Goal: Transaction & Acquisition: Purchase product/service

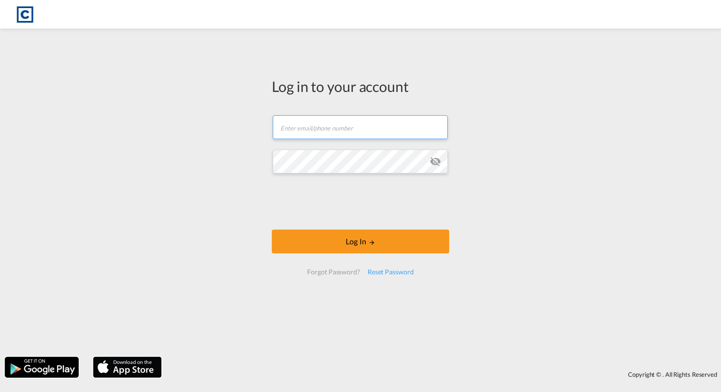
click at [315, 130] on input "text" at bounding box center [360, 127] width 175 height 24
type input "[EMAIL_ADDRESS][PERSON_NAME][DOMAIN_NAME]"
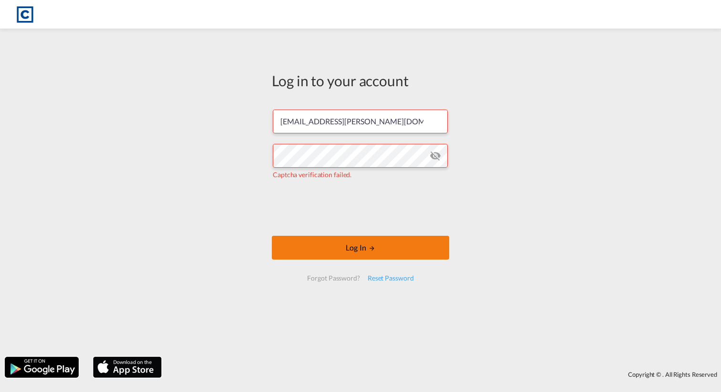
click at [329, 243] on button "Log In" at bounding box center [360, 248] width 177 height 24
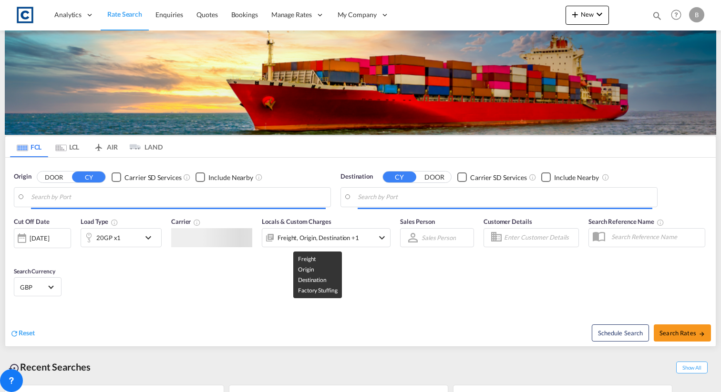
type input "GB-M22, [GEOGRAPHIC_DATA]"
type input "[GEOGRAPHIC_DATA], SGSIN"
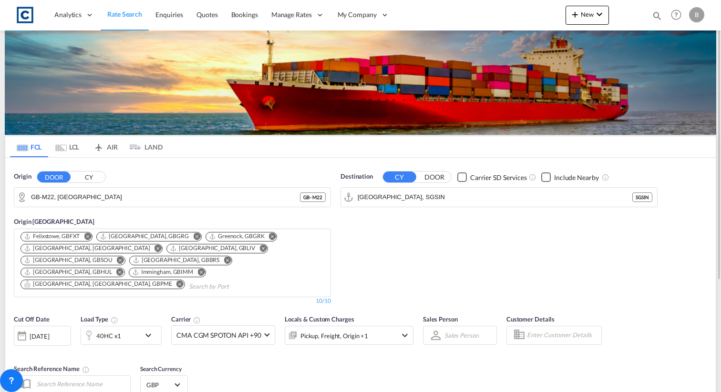
click at [68, 141] on md-tab-item "LCL" at bounding box center [67, 146] width 38 height 21
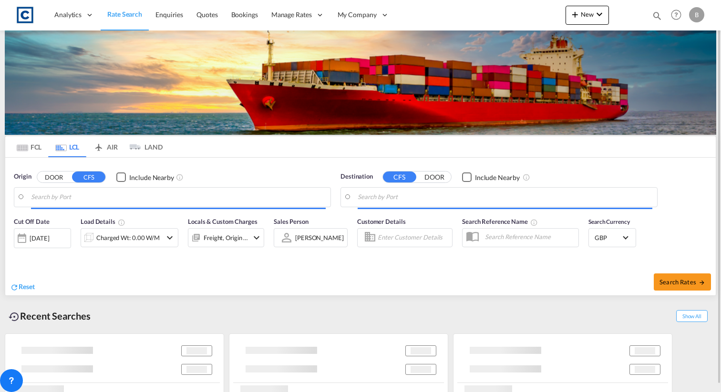
type input "[GEOGRAPHIC_DATA], SGSIN"
type input "GB-SK7, Stockport"
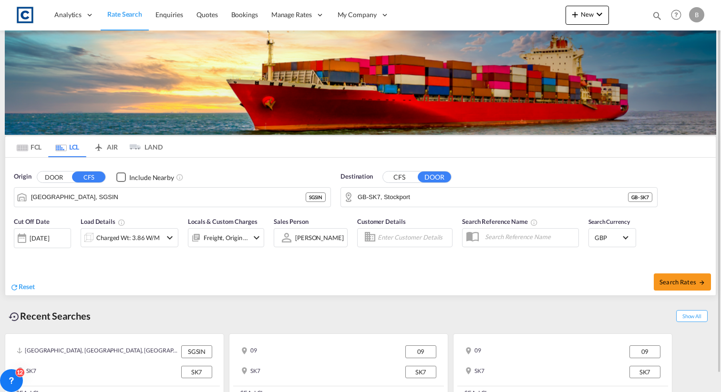
click at [59, 173] on button "DOOR" at bounding box center [53, 177] width 33 height 11
click at [98, 198] on body "Analytics Reports Dashboard Rate Search Enquiries Quotes Bookings" at bounding box center [360, 196] width 721 height 392
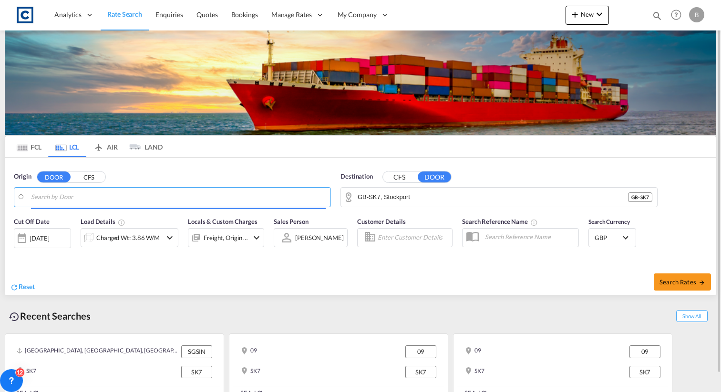
paste input "[STREET_ADDRESS][PERSON_NAME]"
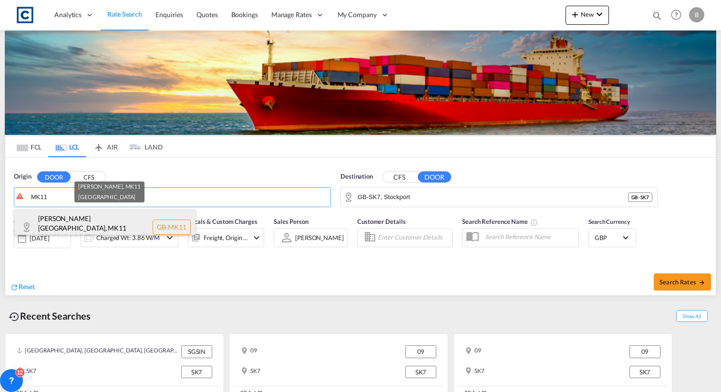
click at [128, 221] on div "[PERSON_NAME][GEOGRAPHIC_DATA] [GEOGRAPHIC_DATA]-MK11" at bounding box center [104, 227] width 181 height 36
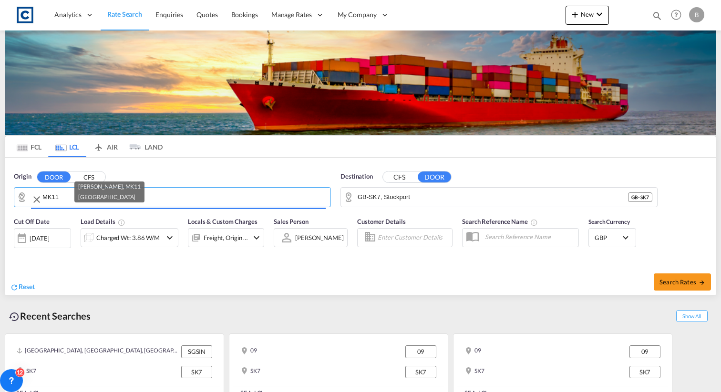
type input "GB-MK11, [PERSON_NAME]"
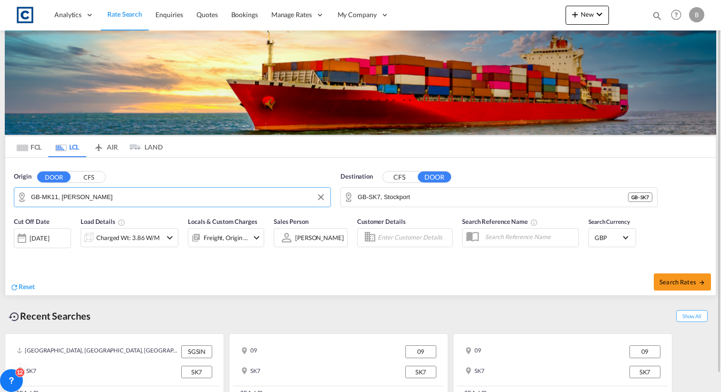
click at [406, 174] on button "CFS" at bounding box center [399, 177] width 33 height 11
click at [397, 201] on body "Analytics Reports Dashboard Rate Search Enquiries Quotes Bookings" at bounding box center [360, 196] width 721 height 392
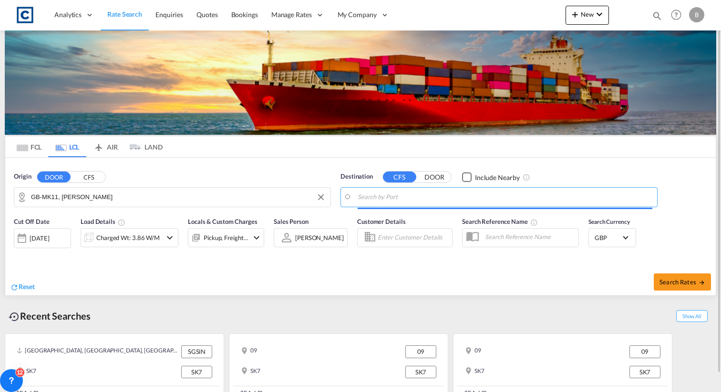
paste input "HAI [PERSON_NAME]"
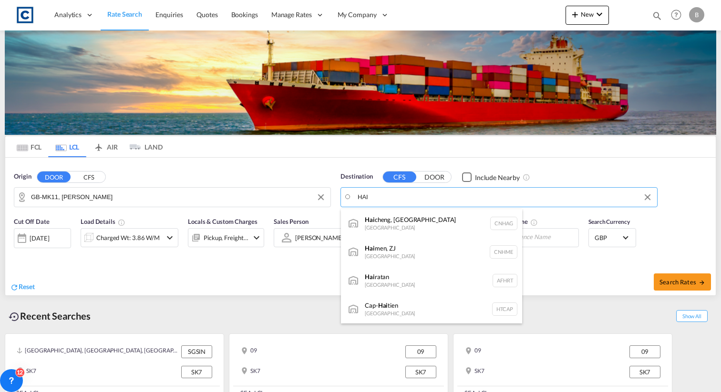
paste input "aiphong"
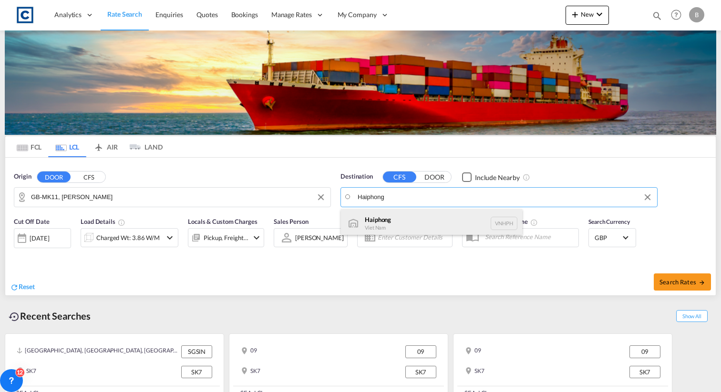
click at [407, 221] on div "Haiphong Viet Nam VNHPH" at bounding box center [431, 223] width 181 height 29
type input "Haiphong, VNHPH"
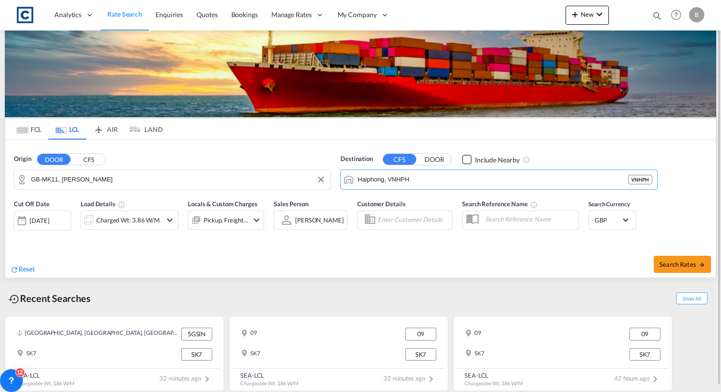
scroll to position [19, 0]
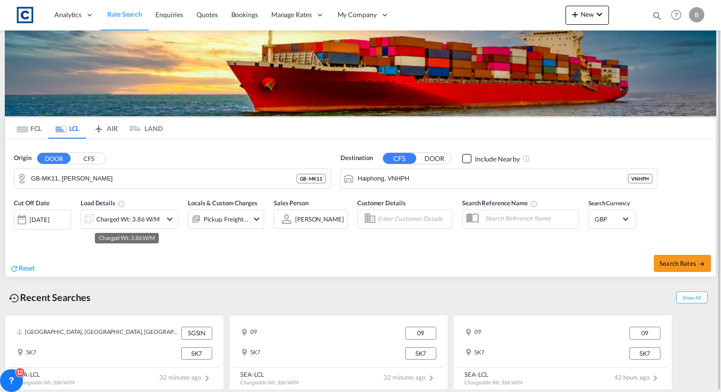
click at [125, 218] on div "Charged Wt: 3.86 W/M" at bounding box center [127, 219] width 63 height 13
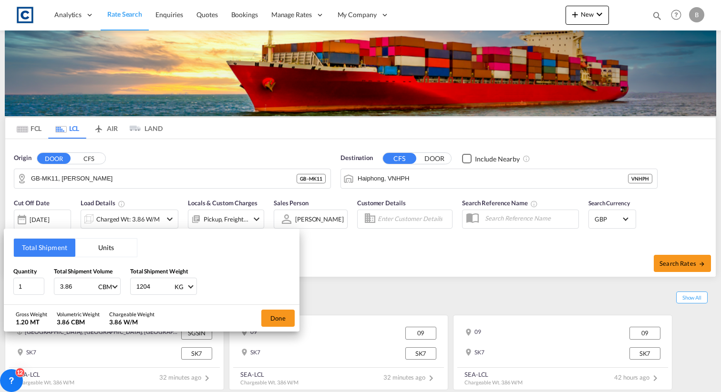
click at [122, 249] on button "Units" at bounding box center [105, 248] width 61 height 18
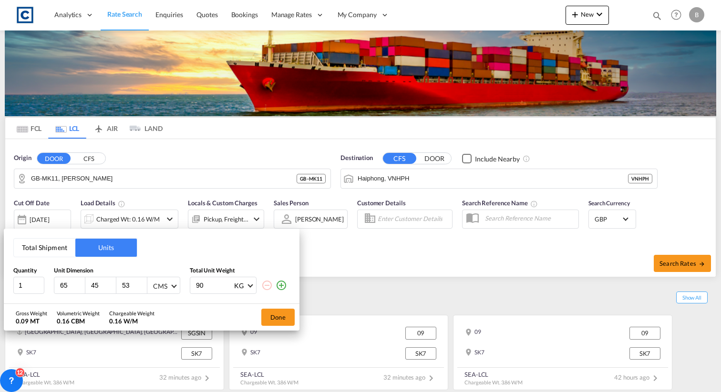
click at [165, 283] on div "CMS" at bounding box center [160, 286] width 14 height 8
click at [163, 263] on md-backdrop at bounding box center [360, 196] width 721 height 392
click at [66, 278] on div "65" at bounding box center [69, 285] width 31 height 16
click at [66, 284] on input "65" at bounding box center [72, 285] width 26 height 9
type input "65"
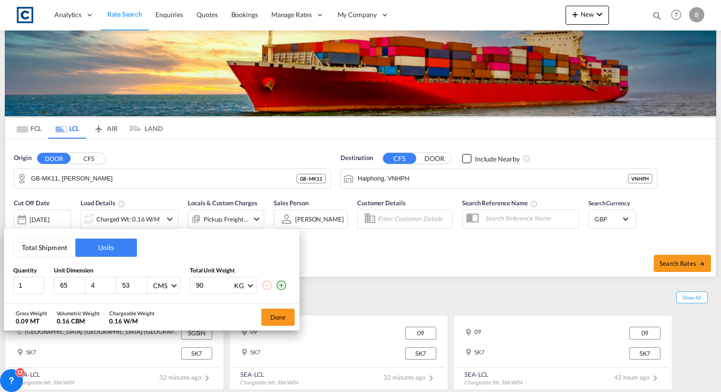
type input "45"
type input "53"
click at [213, 286] on input "90" at bounding box center [214, 285] width 38 height 16
click at [280, 317] on button "Done" at bounding box center [277, 317] width 33 height 17
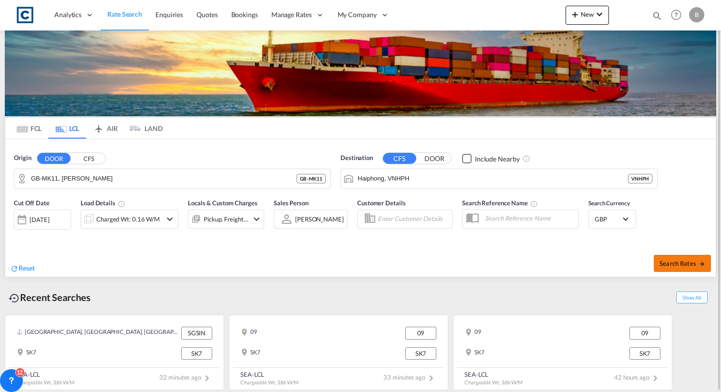
click at [679, 262] on span "Search Rates" at bounding box center [682, 264] width 46 height 8
type input "MK11 to VNHPH / [DATE]"
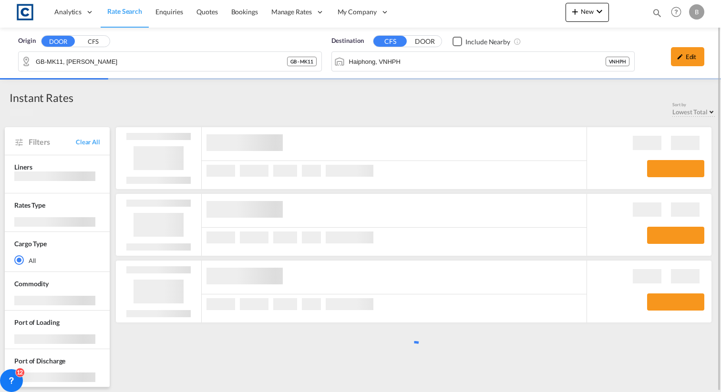
scroll to position [3, 0]
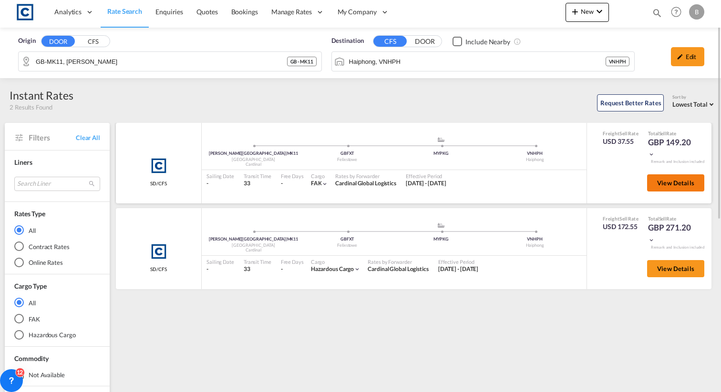
click at [677, 184] on span "View Details" at bounding box center [675, 183] width 37 height 8
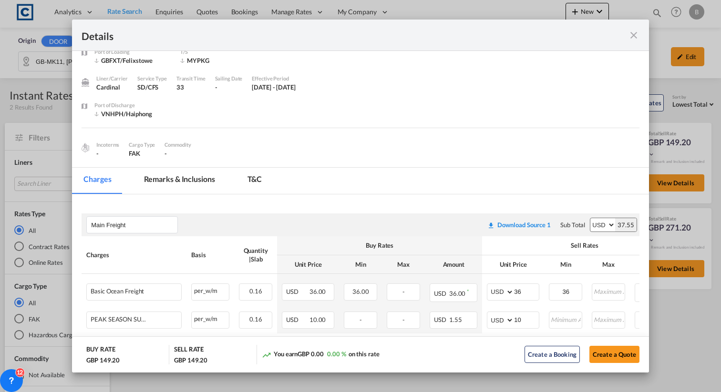
scroll to position [48, 0]
click at [36, 90] on div "Details Pickup Door [PERSON_NAME][GEOGRAPHIC_DATA], [GEOGRAPHIC_DATA] Pickup Se…" at bounding box center [360, 196] width 721 height 392
click at [44, 84] on div "Details Pickup Door [PERSON_NAME][GEOGRAPHIC_DATA], [GEOGRAPHIC_DATA] Pickup Se…" at bounding box center [360, 196] width 721 height 392
click at [633, 30] on md-icon "icon-close fg-AAA8AD m-0 cursor" at bounding box center [633, 35] width 11 height 11
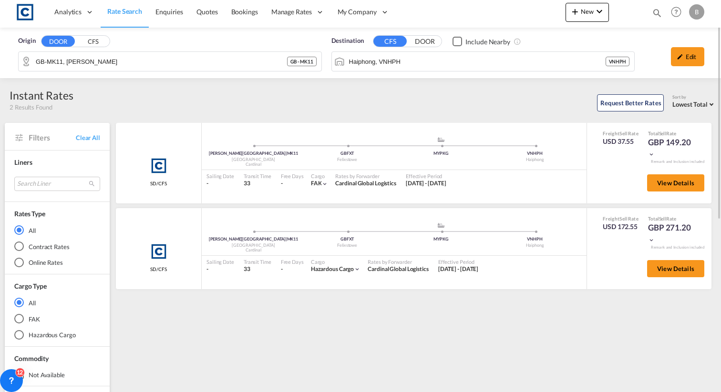
click at [128, 58] on input "GB-MK11, [PERSON_NAME]" at bounding box center [161, 61] width 251 height 14
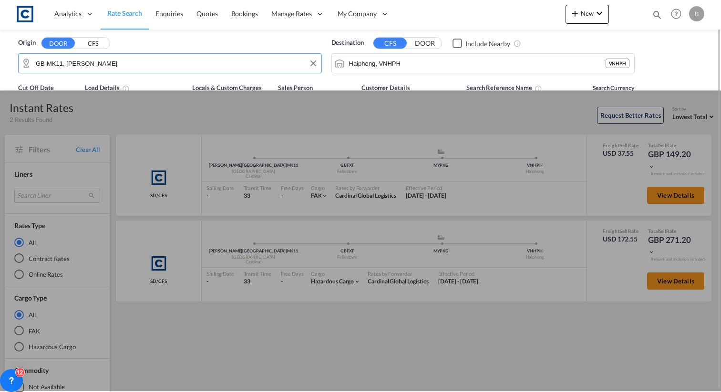
scroll to position [0, 0]
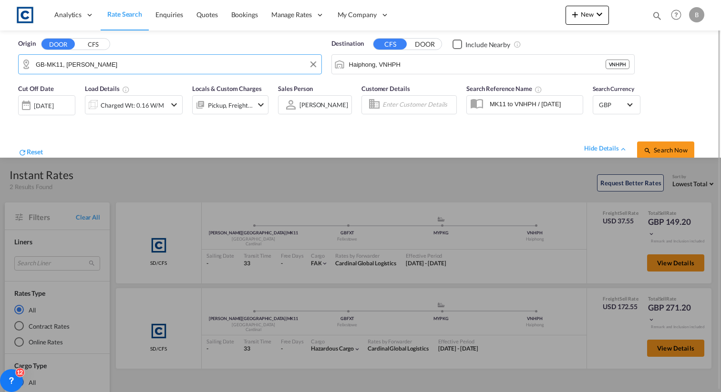
paste input "TA20"
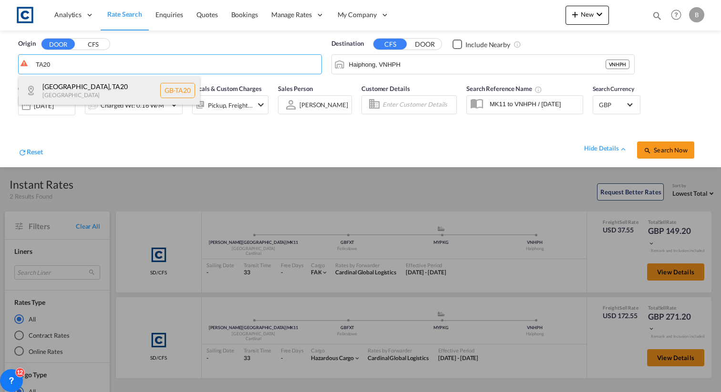
click at [118, 84] on div "[GEOGRAPHIC_DATA] , TA20 [GEOGRAPHIC_DATA] [GEOGRAPHIC_DATA]-TA20" at bounding box center [109, 90] width 181 height 29
type input "GB-TA20, [GEOGRAPHIC_DATA]"
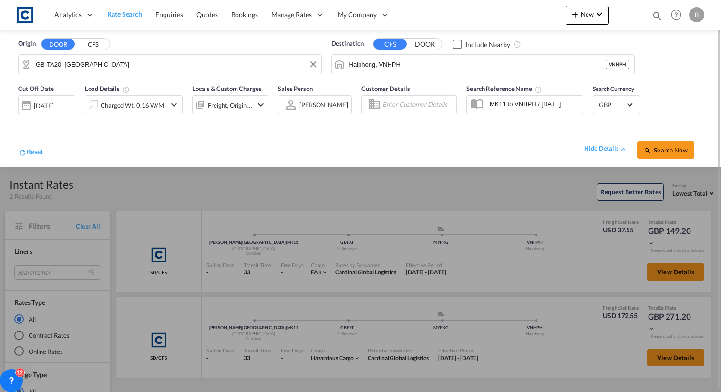
click at [436, 76] on div "Destination CFS DOOR Include Nearby Haiphong, VNHPH VNHPH" at bounding box center [482, 56] width 313 height 45
click at [440, 61] on input "Haiphong, VNHPH" at bounding box center [489, 64] width 281 height 14
paste input "65153"
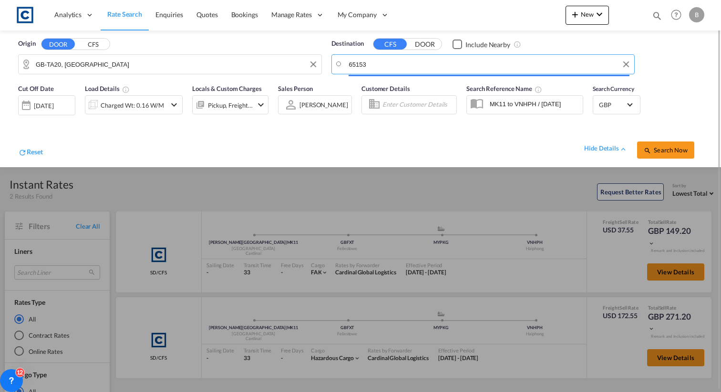
click at [416, 66] on input "65153" at bounding box center [489, 64] width 281 height 14
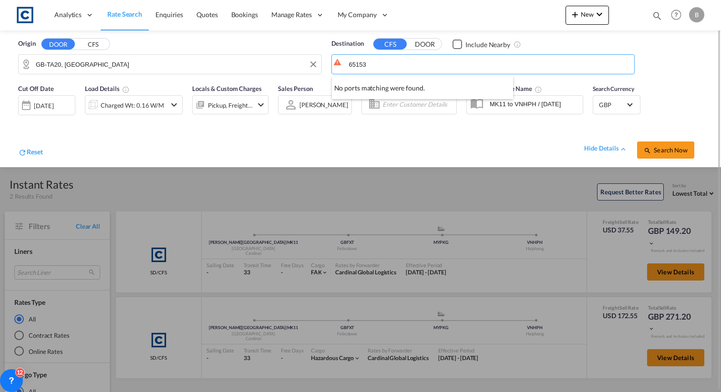
paste input "[GEOGRAPHIC_DATA]"
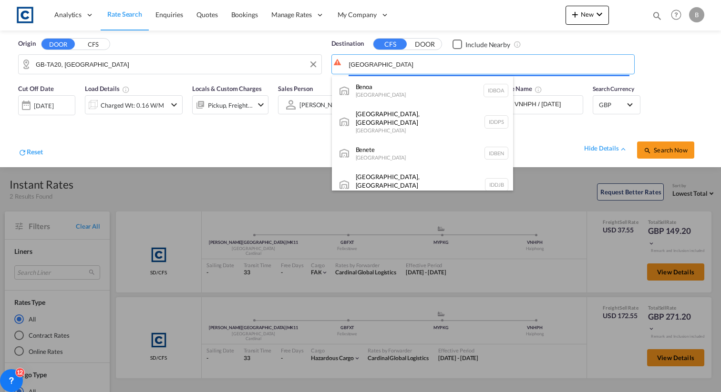
paste input "KABUPATEN [GEOGRAPHIC_DATA]"
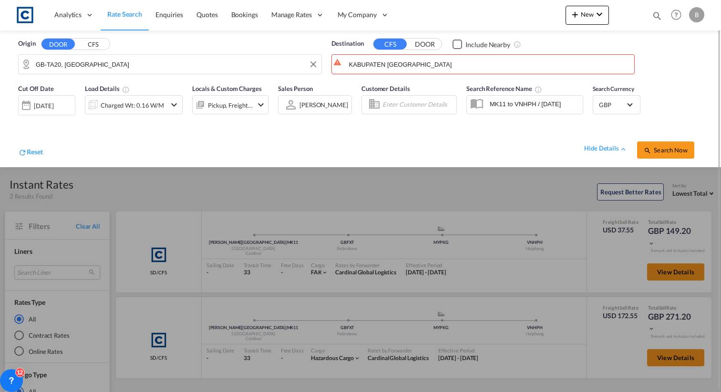
click at [464, 62] on input "KABUPATEN [GEOGRAPHIC_DATA]" at bounding box center [489, 64] width 281 height 14
click at [430, 48] on button "DOOR" at bounding box center [424, 44] width 33 height 11
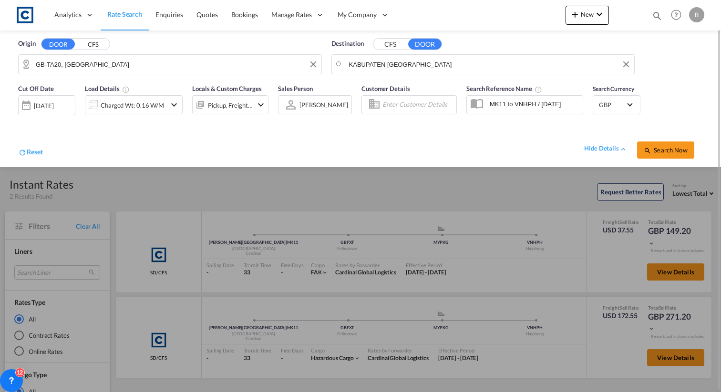
click at [428, 62] on input "KABUPATEN [GEOGRAPHIC_DATA]" at bounding box center [489, 64] width 281 height 14
paste input "65153"
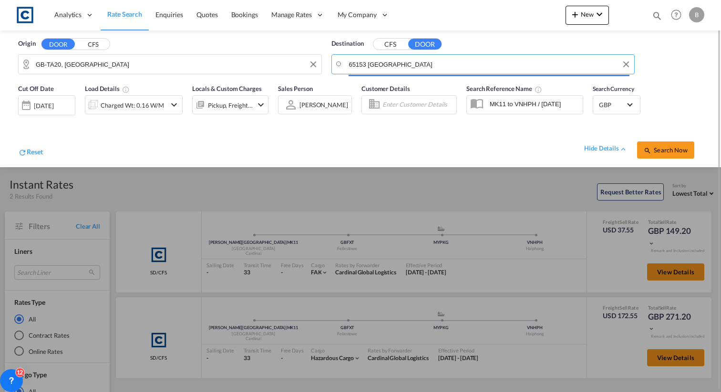
click at [435, 68] on input "65153 [GEOGRAPHIC_DATA]" at bounding box center [489, 64] width 281 height 14
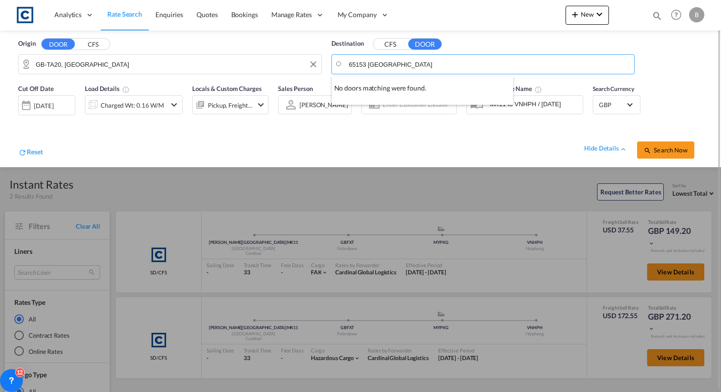
paste input "KABUPATEN [GEOGRAPHIC_DATA]"
paste input "[GEOGRAPHIC_DATA]"
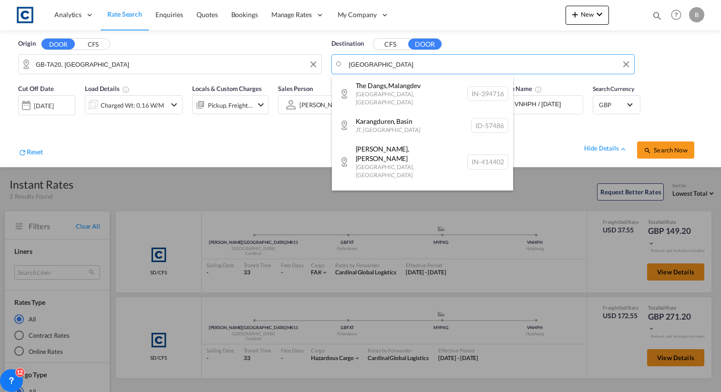
paste input "East Java 65153"
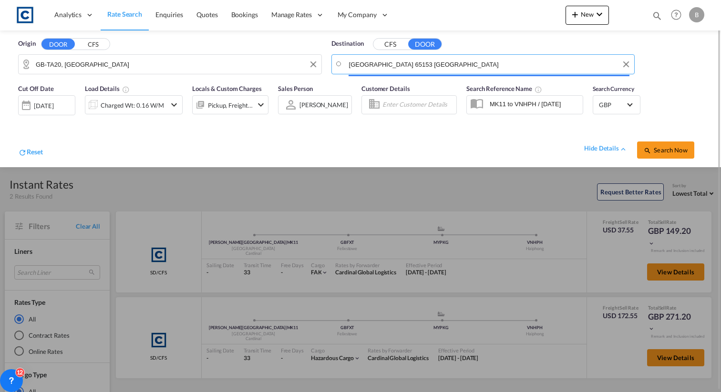
click at [443, 62] on input "[GEOGRAPHIC_DATA] 65153 [GEOGRAPHIC_DATA]" at bounding box center [489, 64] width 281 height 14
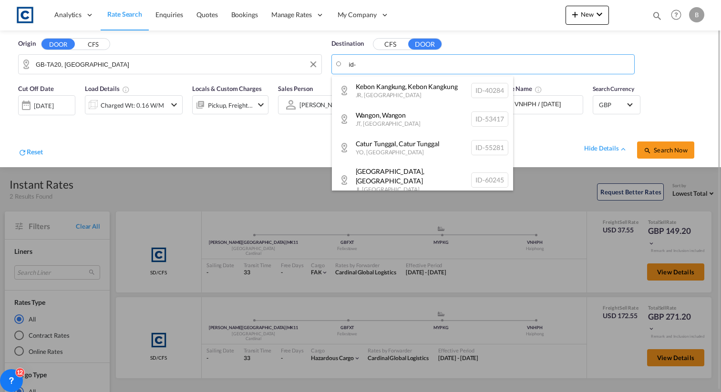
paste input "65153"
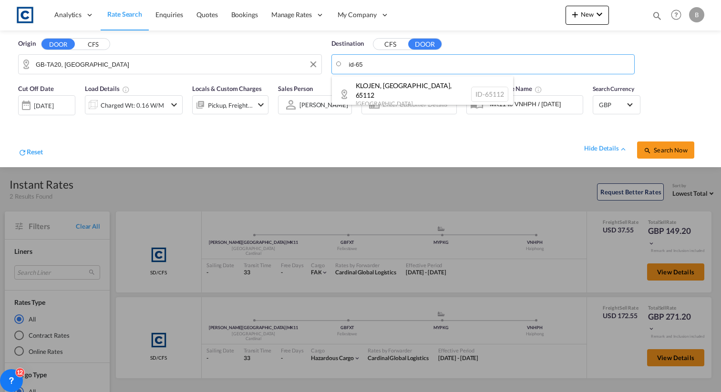
type input "id-65"
click at [398, 41] on button "CFS" at bounding box center [389, 44] width 33 height 11
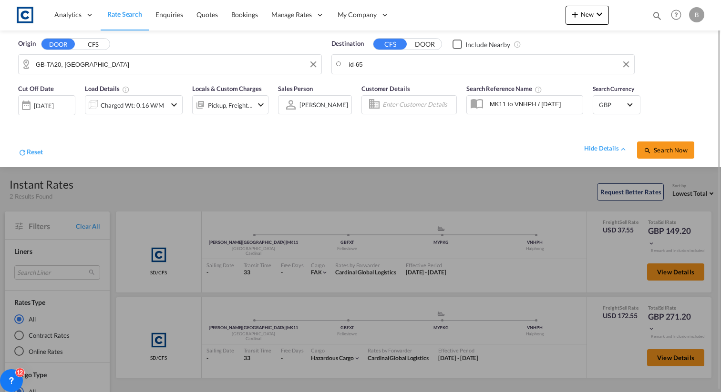
click at [396, 67] on body "Analytics Reports Dashboard Rate Search Enquiries Quotes Bookings" at bounding box center [360, 196] width 721 height 392
click at [421, 43] on button "DOOR" at bounding box center [424, 44] width 33 height 11
click at [408, 61] on body "Analytics Reports Dashboard Rate Search Enquiries Quotes Bookings" at bounding box center [360, 196] width 721 height 392
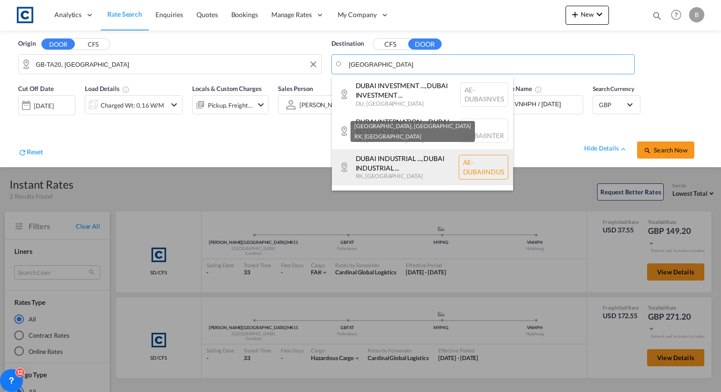
scroll to position [21, 0]
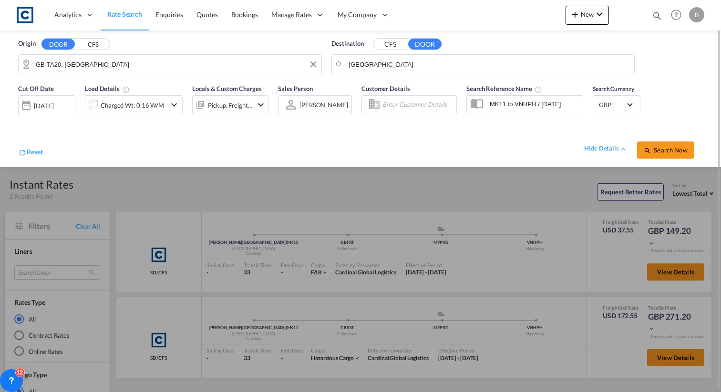
click at [394, 45] on button "CFS" at bounding box center [389, 44] width 33 height 11
click at [388, 66] on body "Analytics Reports Dashboard Rate Search Enquiries Quotes Bookings" at bounding box center [360, 196] width 721 height 392
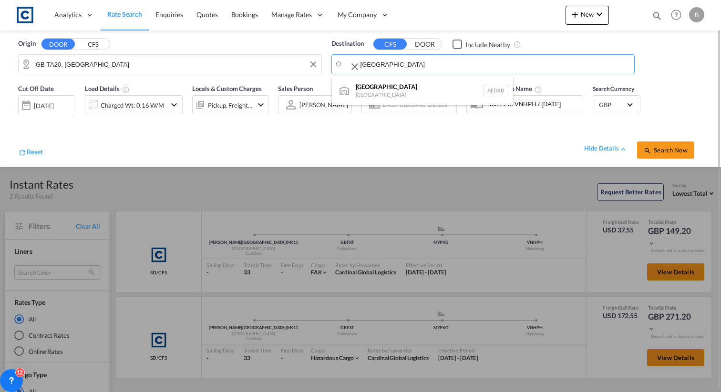
scroll to position [0, 0]
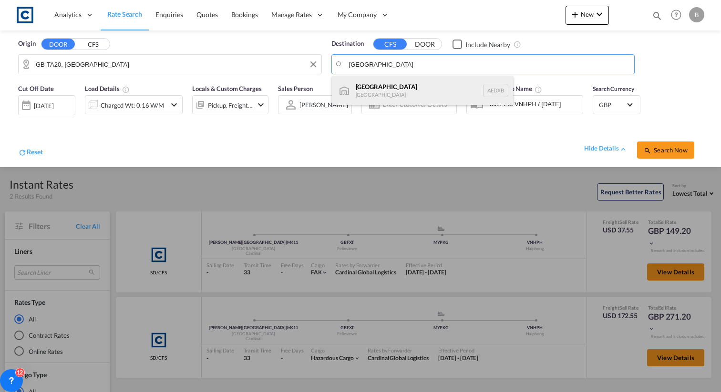
click at [371, 96] on div "[GEOGRAPHIC_DATA] [GEOGRAPHIC_DATA] AEDXB" at bounding box center [422, 90] width 181 height 29
type input "[GEOGRAPHIC_DATA], AEDXB"
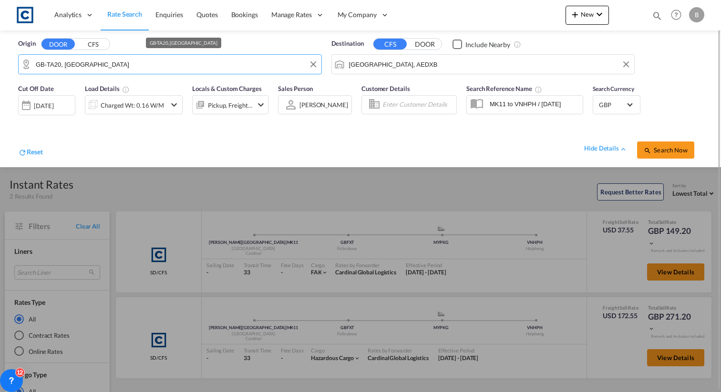
click at [80, 69] on input "GB-TA20, [GEOGRAPHIC_DATA]" at bounding box center [176, 64] width 281 height 14
paste input "TR12"
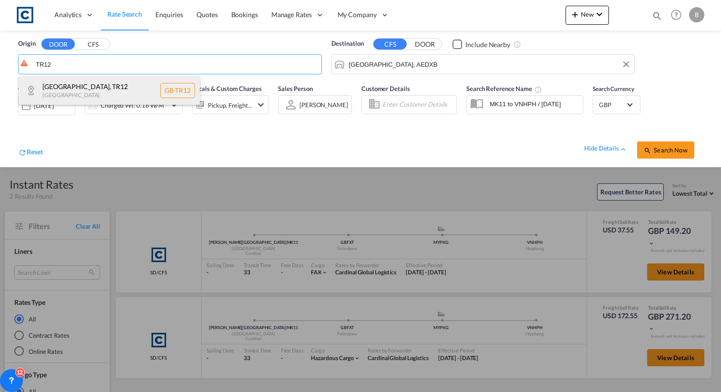
click at [100, 92] on div "[GEOGRAPHIC_DATA] , TR12 [GEOGRAPHIC_DATA] [GEOGRAPHIC_DATA]-TR12" at bounding box center [109, 90] width 181 height 29
type input "GB-TR12, [GEOGRAPHIC_DATA]"
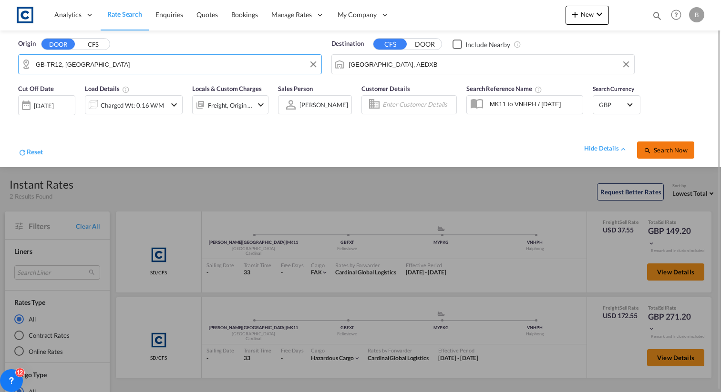
click at [682, 147] on span "Search Now" at bounding box center [664, 150] width 43 height 8
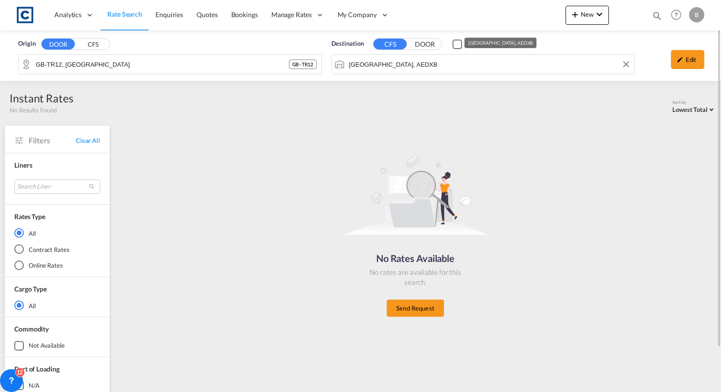
click at [474, 67] on input "[GEOGRAPHIC_DATA], AEDXB" at bounding box center [489, 64] width 281 height 14
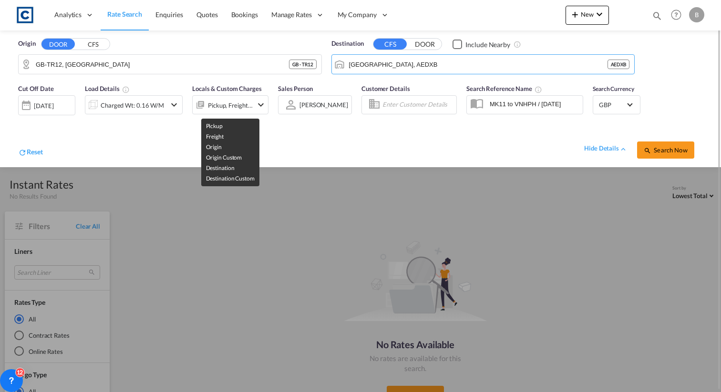
click at [235, 101] on div "Pickup, Freight, Origin, Origin Custom, Destination, Destination Custom" at bounding box center [230, 105] width 45 height 13
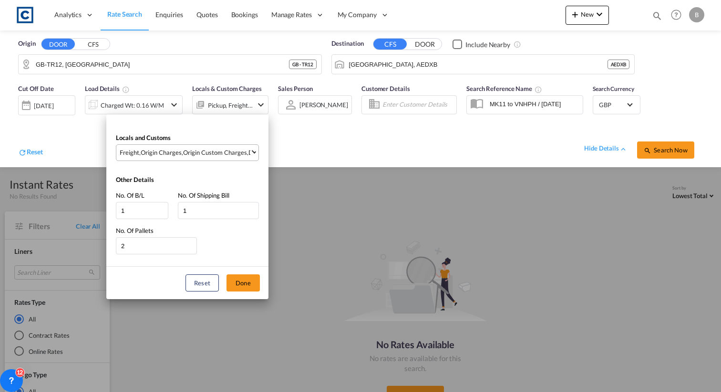
click at [236, 154] on div "Origin Custom Charges" at bounding box center [215, 152] width 64 height 9
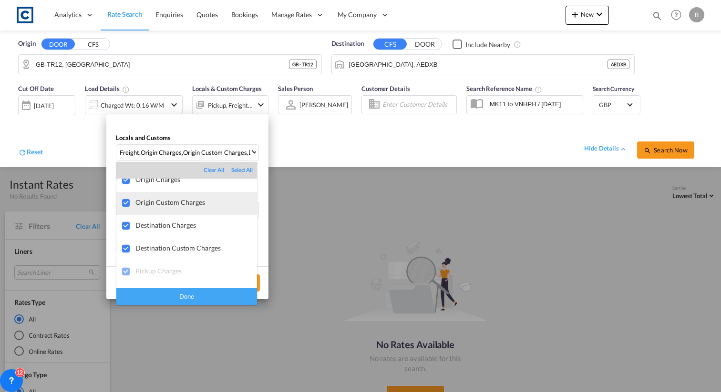
scroll to position [33, 0]
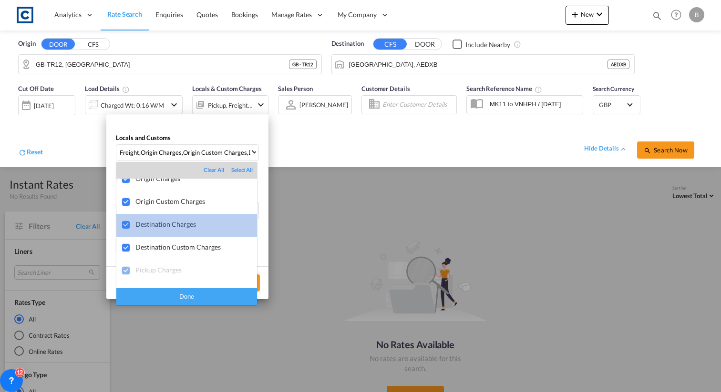
click at [193, 234] on md-option "Destination Charges" at bounding box center [186, 225] width 141 height 23
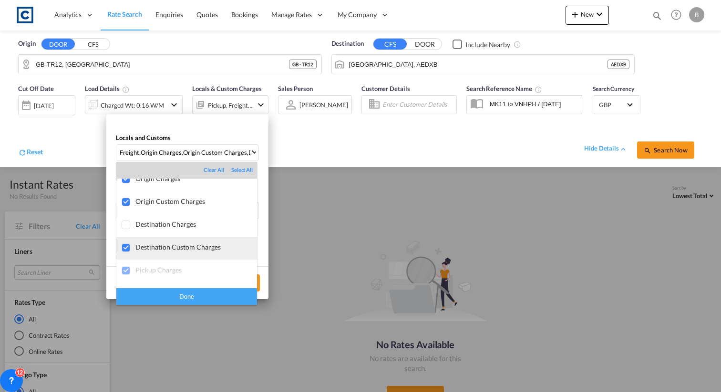
click at [192, 250] on div "Destination Custom Charges" at bounding box center [196, 247] width 122 height 8
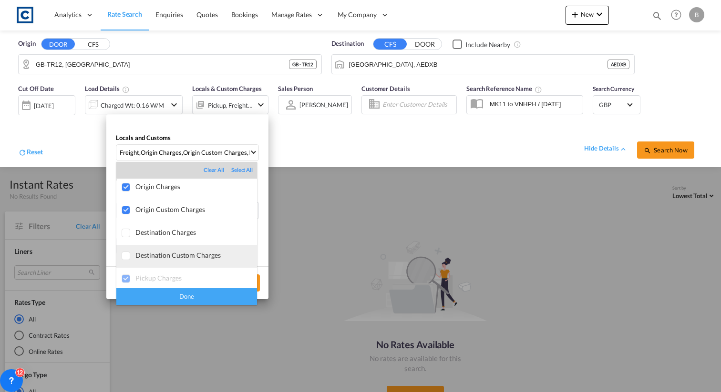
scroll to position [8, 0]
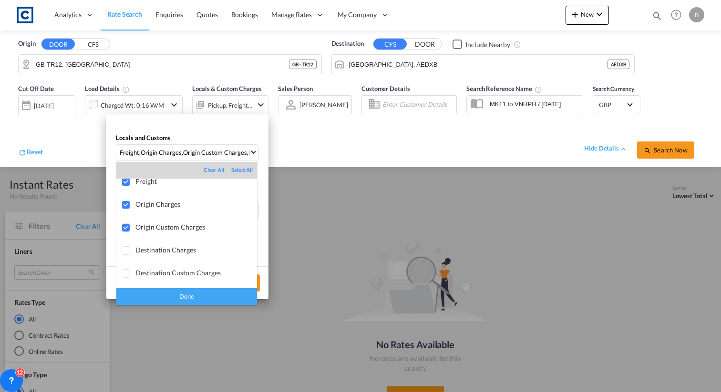
click at [189, 297] on div "Done" at bounding box center [186, 296] width 141 height 17
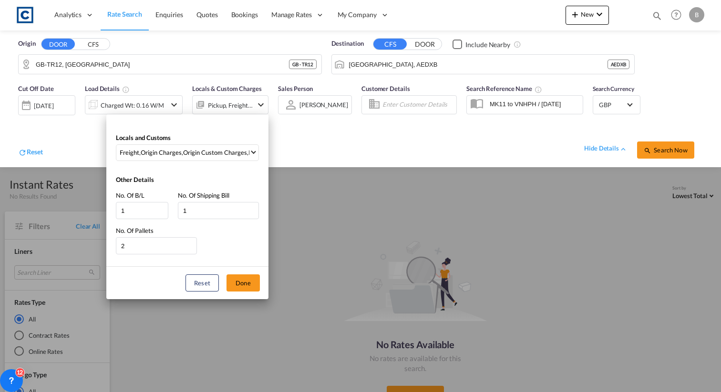
click at [693, 152] on div "Locals and Customs Freight , Origin Charges , Origin Custom Charges , Pickup Ch…" at bounding box center [360, 196] width 721 height 392
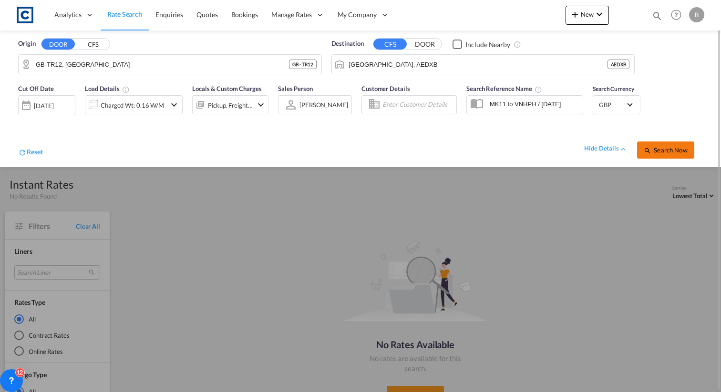
click at [680, 152] on span "Search Now" at bounding box center [664, 150] width 43 height 8
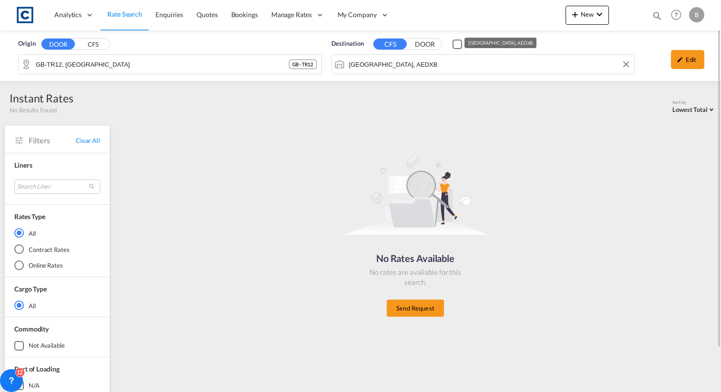
click at [475, 62] on input "[GEOGRAPHIC_DATA], AEDXB" at bounding box center [489, 64] width 281 height 14
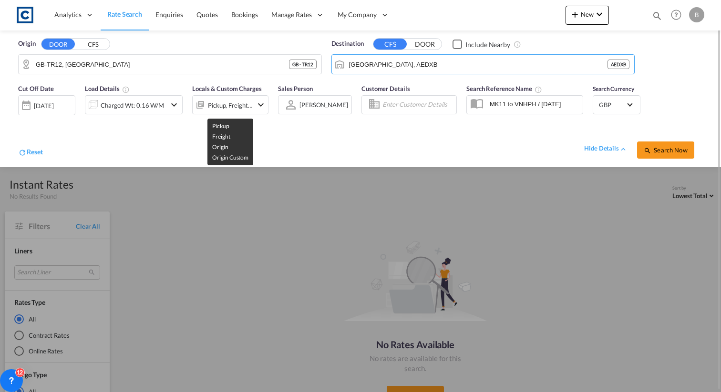
click at [227, 107] on div "Pickup, Freight, Origin, Origin Custom" at bounding box center [230, 105] width 45 height 13
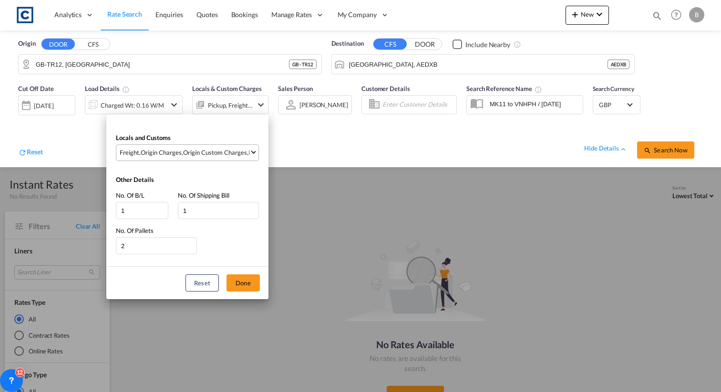
click at [224, 158] on md-select-value "Freight , Origin Charges , Origin Custom Charges , Pickup Charges" at bounding box center [189, 153] width 140 height 16
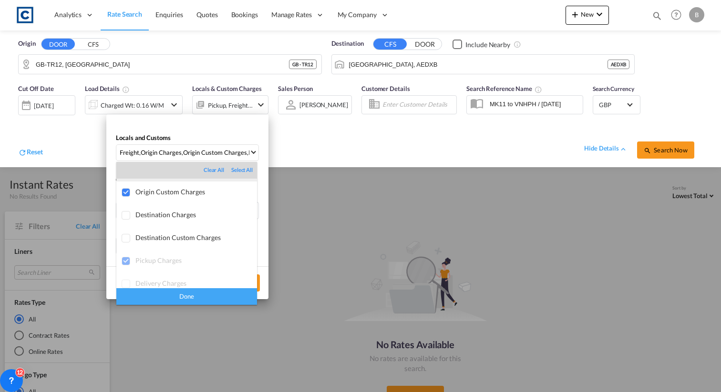
scroll to position [51, 0]
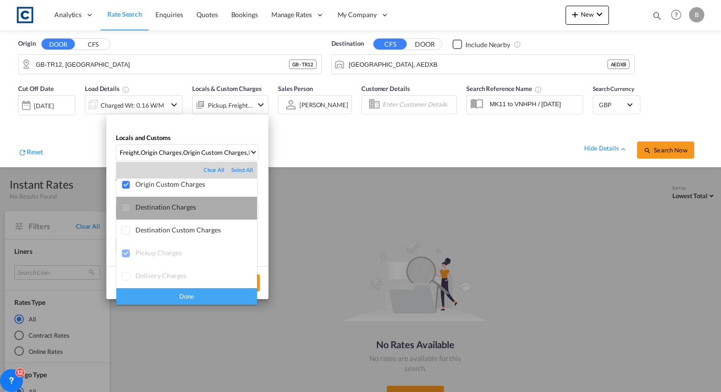
click at [180, 207] on div "Destination Charges" at bounding box center [196, 207] width 122 height 8
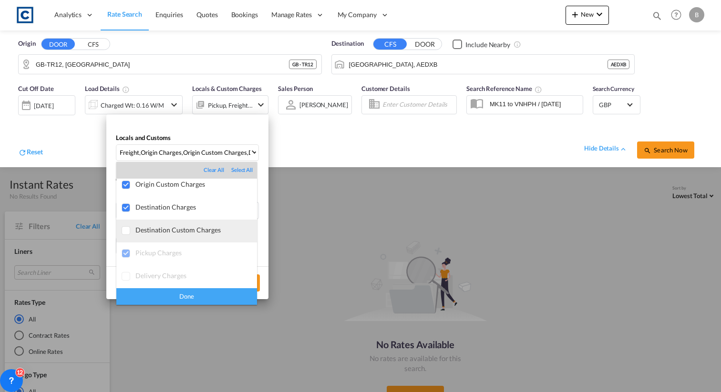
click at [174, 233] on div "Destination Custom Charges" at bounding box center [196, 230] width 122 height 8
click at [186, 301] on div "Done" at bounding box center [186, 296] width 141 height 17
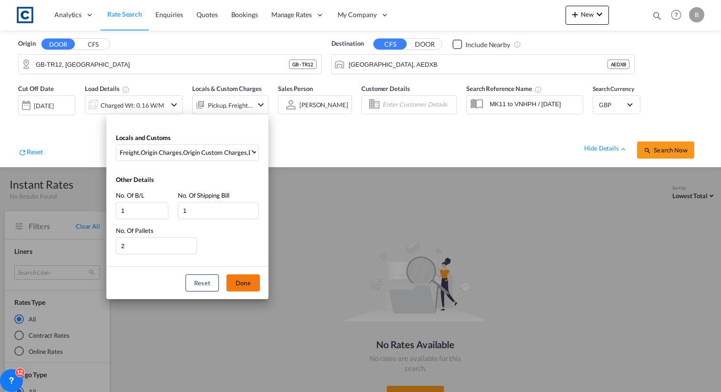
click at [245, 283] on button "Done" at bounding box center [242, 283] width 33 height 17
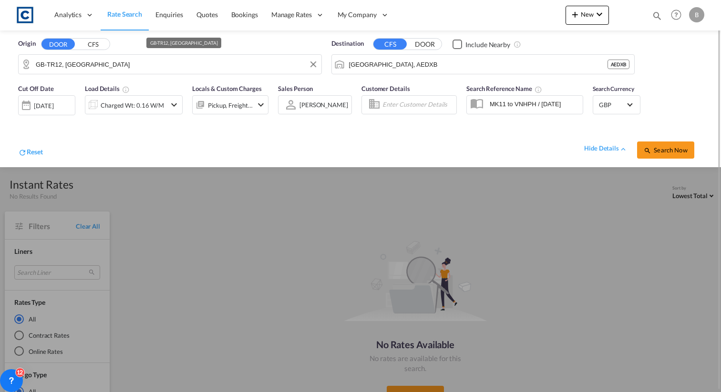
click at [183, 68] on input "GB-TR12, [GEOGRAPHIC_DATA]" at bounding box center [176, 64] width 281 height 14
click at [92, 45] on button "CFS" at bounding box center [92, 44] width 33 height 11
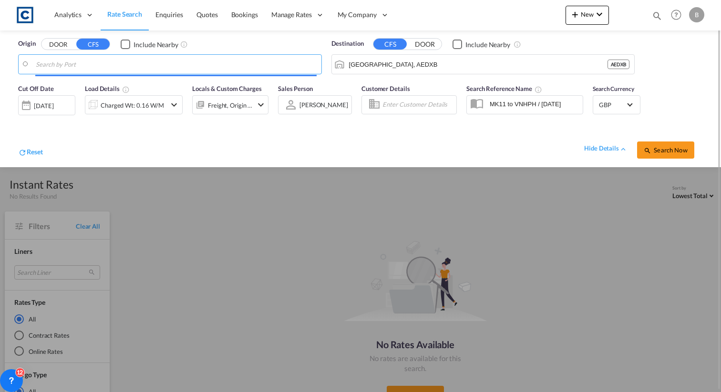
click at [94, 69] on input "Search by Port" at bounding box center [176, 64] width 281 height 14
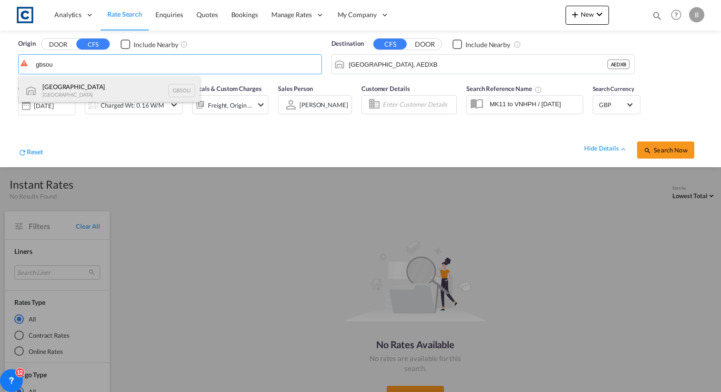
click at [80, 91] on div "[GEOGRAPHIC_DATA] [GEOGRAPHIC_DATA] GBSOU" at bounding box center [109, 90] width 181 height 29
type input "[GEOGRAPHIC_DATA], GBSOU"
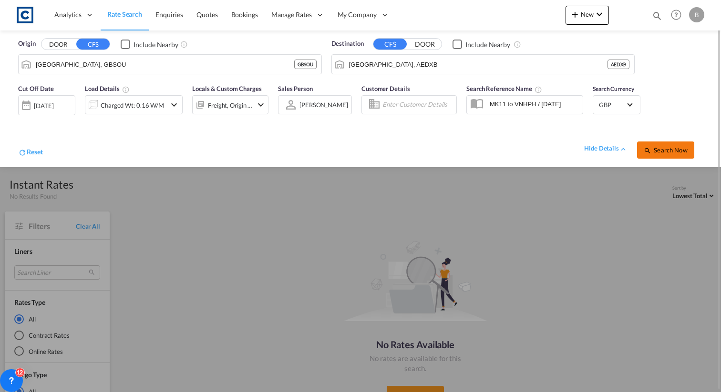
click at [682, 146] on span "Search Now" at bounding box center [664, 150] width 43 height 8
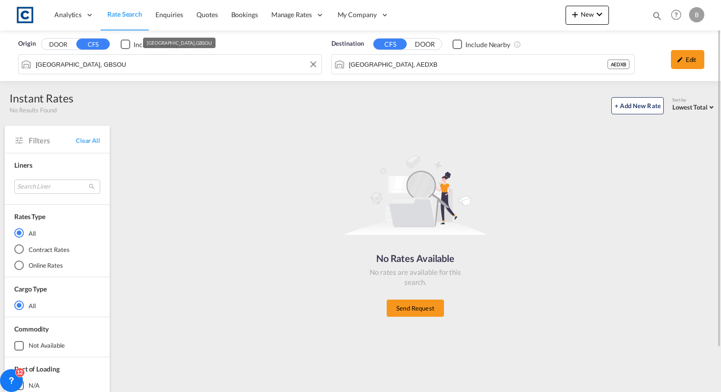
click at [255, 63] on input "[GEOGRAPHIC_DATA], GBSOU" at bounding box center [176, 64] width 281 height 14
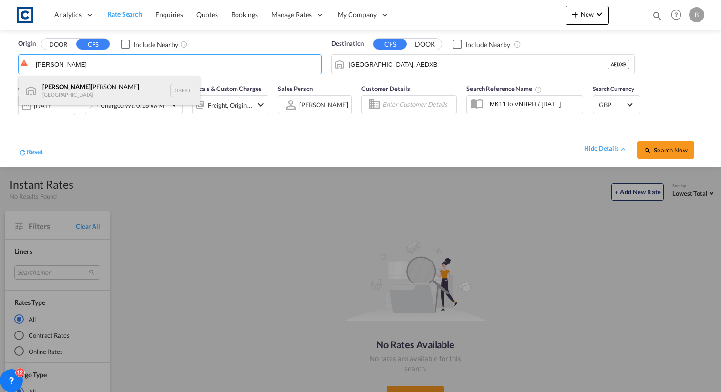
click at [83, 86] on div "[PERSON_NAME] [GEOGRAPHIC_DATA] GBFXT" at bounding box center [109, 90] width 181 height 29
type input "Felixstowe, GBFXT"
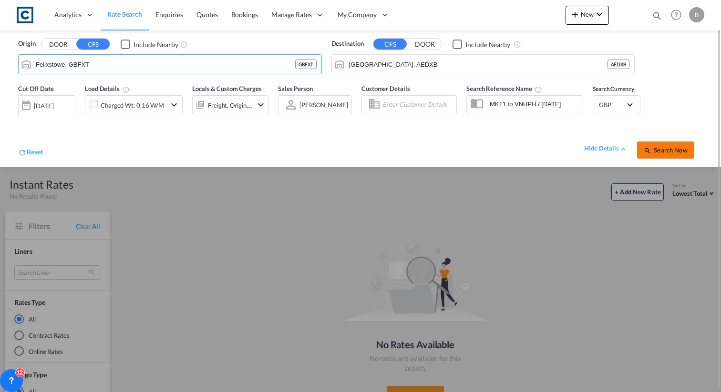
click at [655, 147] on span "Search Now" at bounding box center [664, 150] width 43 height 8
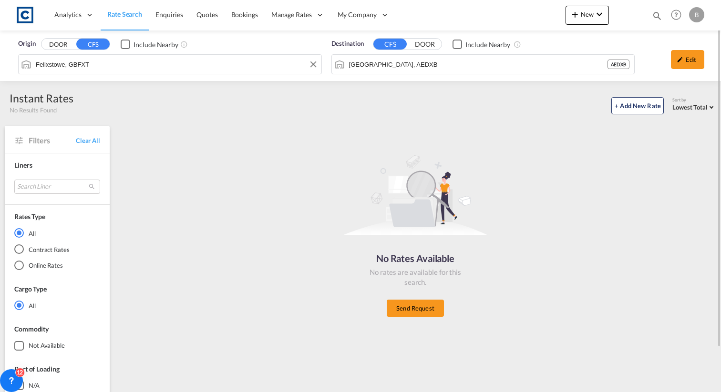
click at [153, 69] on input "Felixstowe, GBFXT" at bounding box center [176, 64] width 281 height 14
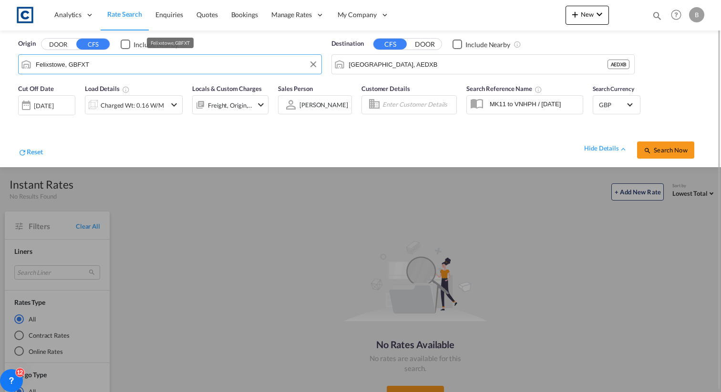
click at [168, 63] on input "Felixstowe, GBFXT" at bounding box center [176, 64] width 281 height 14
click at [168, 61] on input "Felixstowe, GBFXT" at bounding box center [176, 64] width 281 height 14
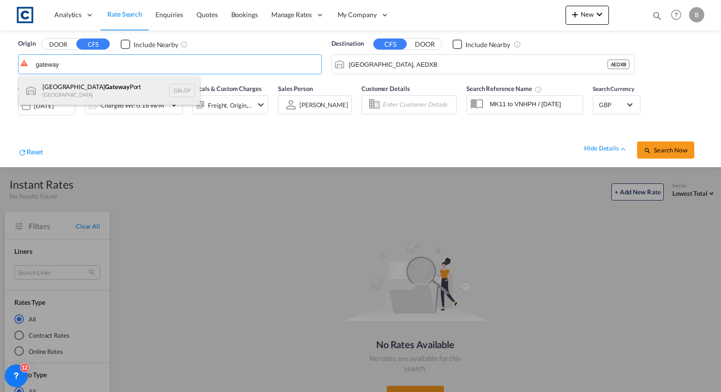
click at [141, 88] on div "[GEOGRAPHIC_DATA] [GEOGRAPHIC_DATA] [GEOGRAPHIC_DATA]" at bounding box center [109, 90] width 181 height 29
type input "[GEOGRAPHIC_DATA], [GEOGRAPHIC_DATA]"
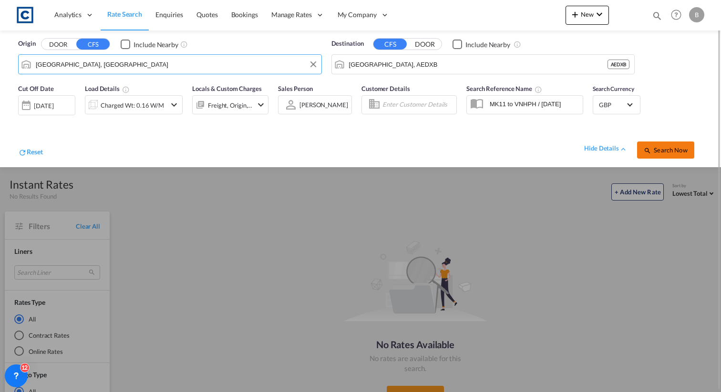
click at [655, 151] on span "Search Now" at bounding box center [664, 150] width 43 height 8
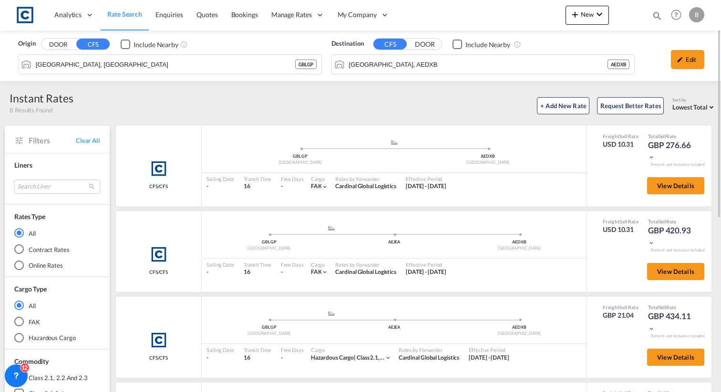
click at [125, 48] on div "Checkbox No Ink" at bounding box center [126, 45] width 10 height 10
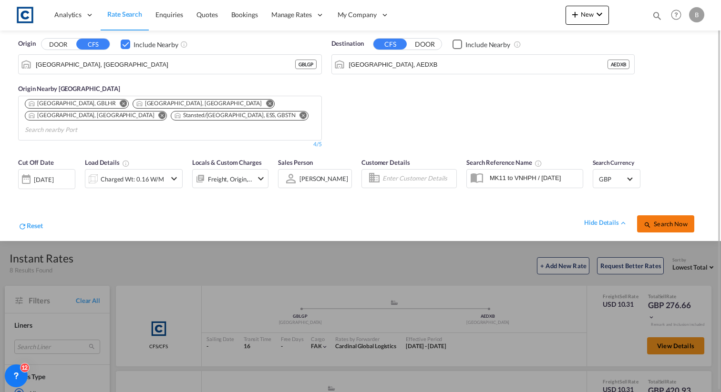
click at [674, 216] on button "Search Now" at bounding box center [665, 223] width 57 height 17
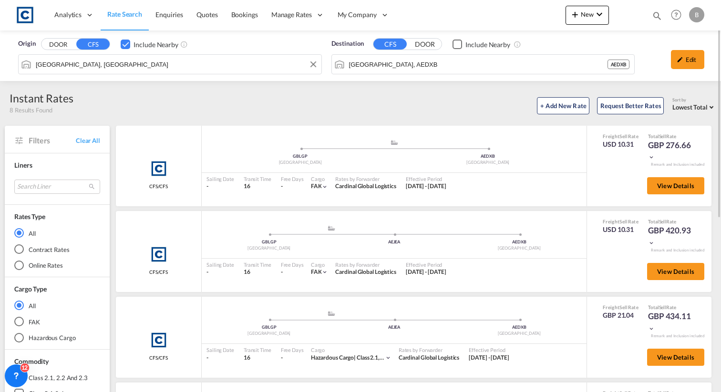
click at [133, 61] on input "[GEOGRAPHIC_DATA], [GEOGRAPHIC_DATA]" at bounding box center [176, 64] width 281 height 14
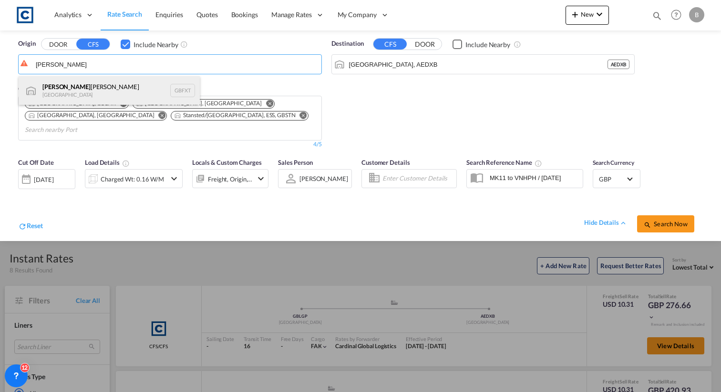
click at [116, 92] on div "[PERSON_NAME] [GEOGRAPHIC_DATA] GBFXT" at bounding box center [109, 90] width 181 height 29
type input "Felixstowe, GBFXT"
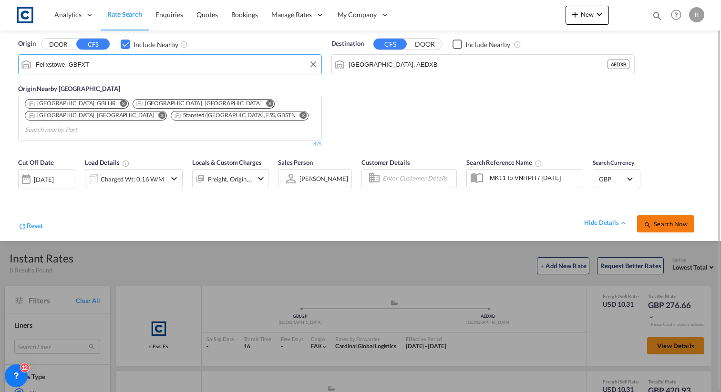
click at [656, 220] on span "Search Now" at bounding box center [664, 224] width 43 height 8
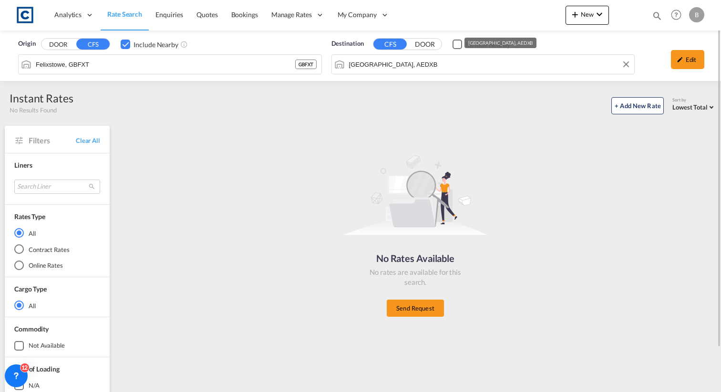
click at [448, 60] on input "[GEOGRAPHIC_DATA], AEDXB" at bounding box center [489, 64] width 281 height 14
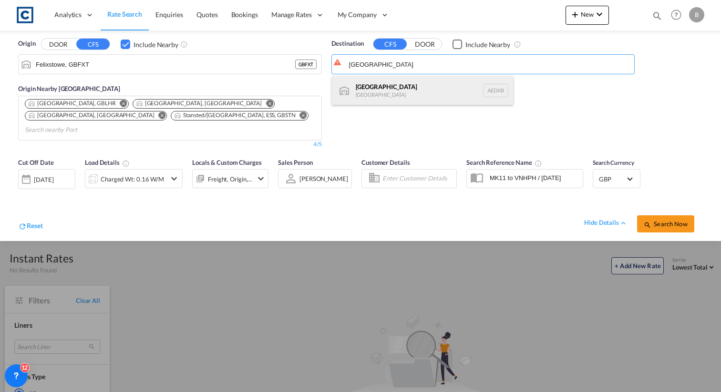
click at [435, 87] on div "[GEOGRAPHIC_DATA] [GEOGRAPHIC_DATA] AEDXB" at bounding box center [422, 90] width 181 height 29
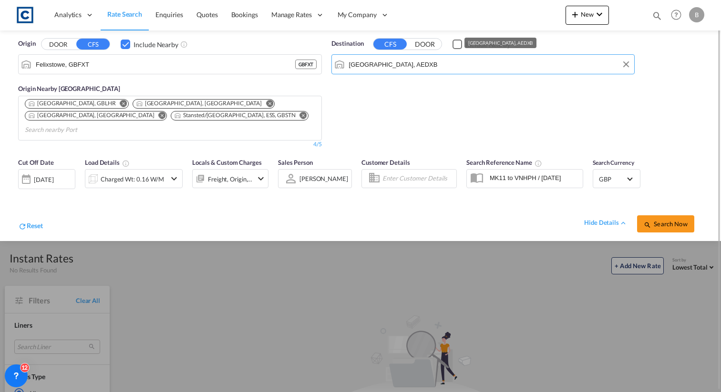
click at [560, 76] on md-autocomplete-wrap "[GEOGRAPHIC_DATA], AEDXB" at bounding box center [488, 66] width 281 height 19
click at [560, 73] on md-autocomplete-wrap "[GEOGRAPHIC_DATA], AEDXB" at bounding box center [488, 66] width 281 height 19
click at [536, 66] on input "[GEOGRAPHIC_DATA], AEDXB" at bounding box center [489, 64] width 281 height 14
paste input "AEJEA"
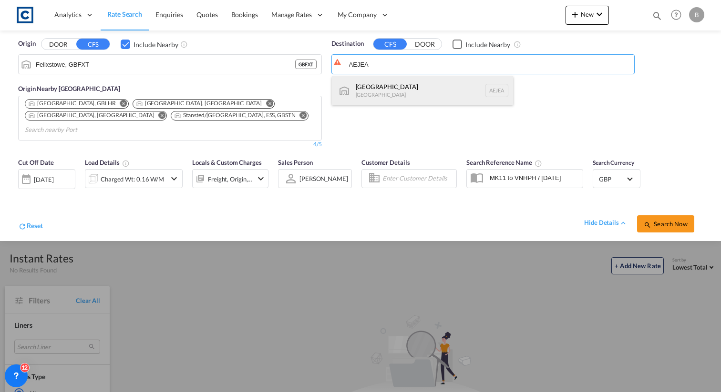
click at [454, 93] on div "[GEOGRAPHIC_DATA] [GEOGRAPHIC_DATA]" at bounding box center [422, 90] width 181 height 29
type input "[GEOGRAPHIC_DATA], [GEOGRAPHIC_DATA]"
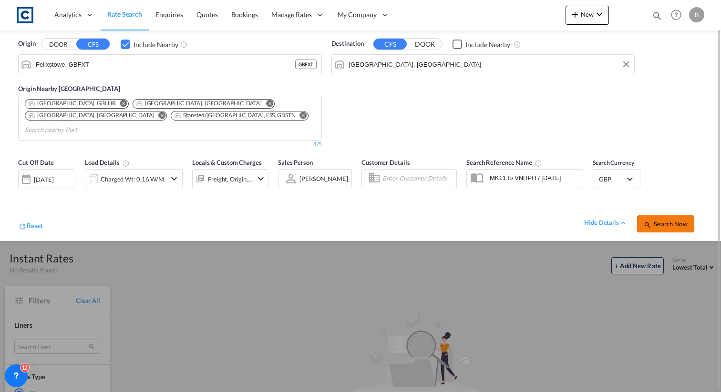
click at [673, 220] on span "Search Now" at bounding box center [664, 224] width 43 height 8
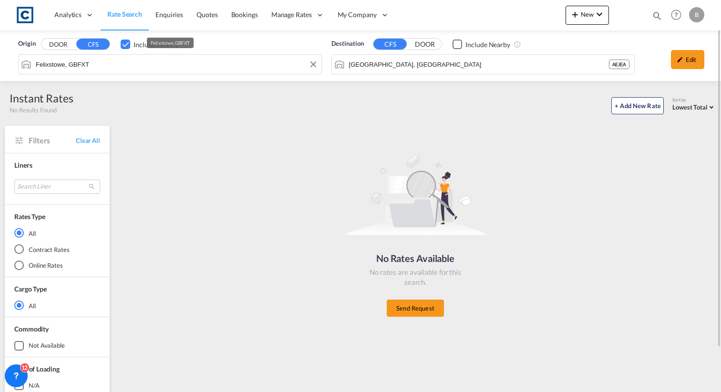
click at [206, 64] on input "Felixstowe, GBFXT" at bounding box center [176, 64] width 281 height 14
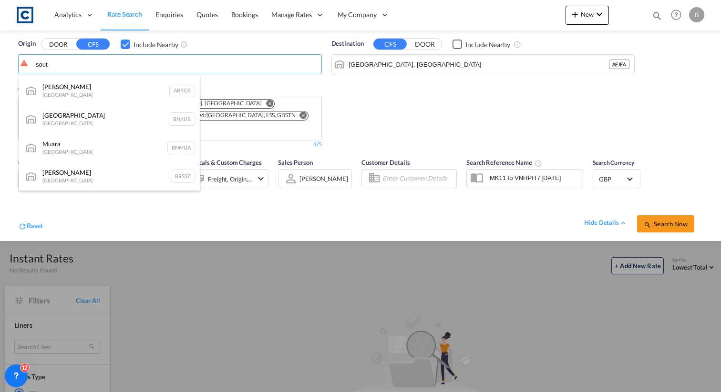
type input "sout"
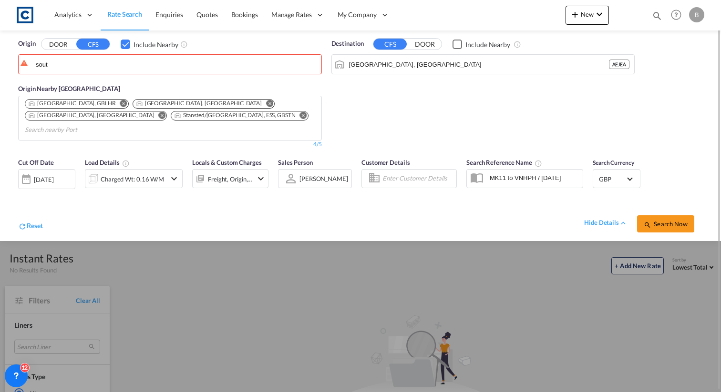
click at [462, 45] on div "Checkbox No Ink" at bounding box center [457, 45] width 10 height 10
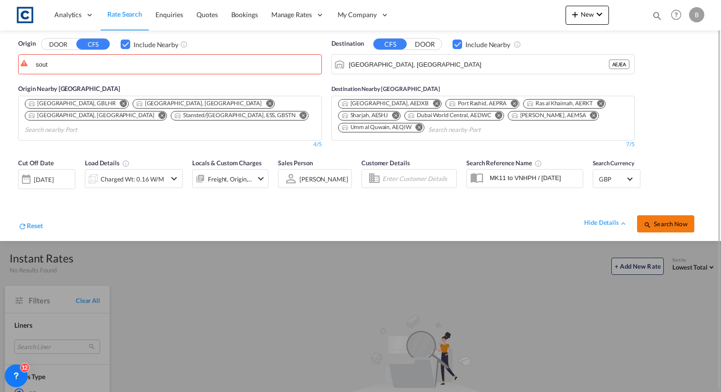
click at [665, 225] on span "Search Now" at bounding box center [664, 224] width 43 height 8
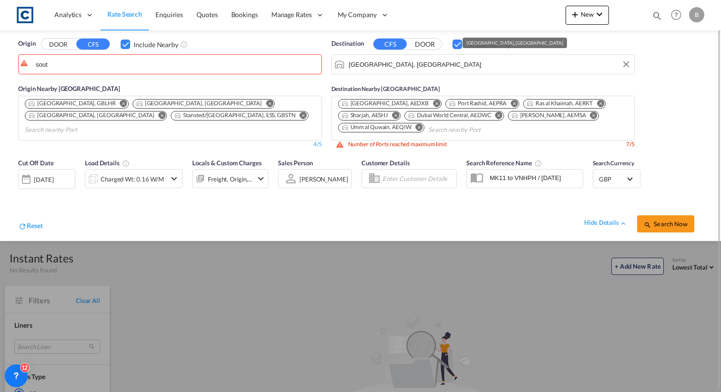
click at [437, 67] on input "[GEOGRAPHIC_DATA], [GEOGRAPHIC_DATA]" at bounding box center [489, 64] width 281 height 14
paste input "Search by Port"
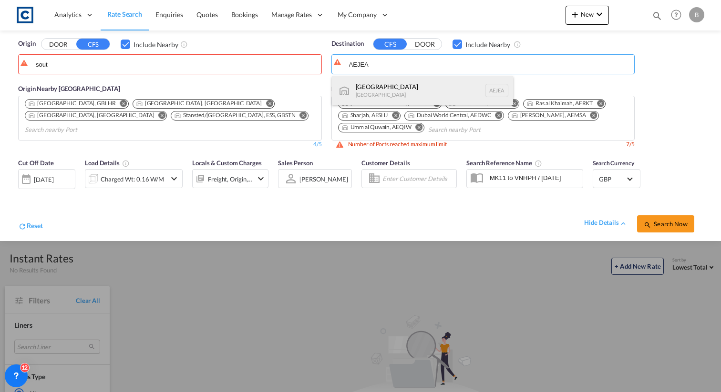
click at [428, 87] on div "[GEOGRAPHIC_DATA] [GEOGRAPHIC_DATA]" at bounding box center [422, 90] width 181 height 29
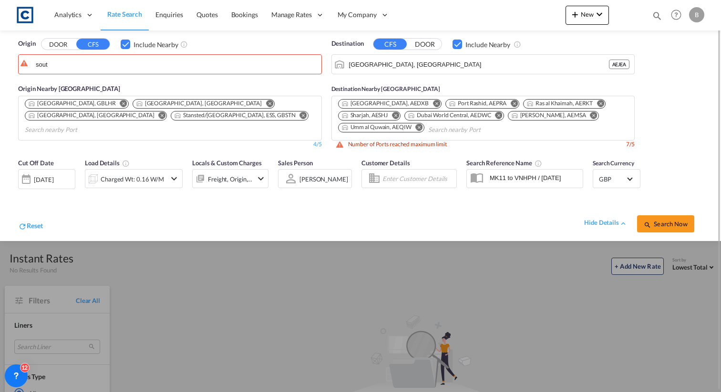
click at [433, 101] on md-icon "Remove" at bounding box center [436, 103] width 7 height 7
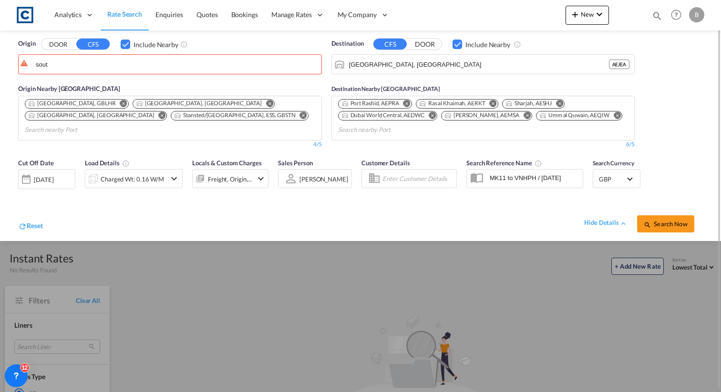
click at [408, 103] on md-icon "Remove" at bounding box center [406, 103] width 7 height 7
click at [406, 109] on md-chips-wrap "Ras al Khaimah, AERKT Sharjah, AESHJ [GEOGRAPHIC_DATA], [GEOGRAPHIC_DATA] [PERS…" at bounding box center [482, 111] width 293 height 30
click at [417, 104] on md-icon "Remove" at bounding box center [415, 103] width 7 height 7
click at [399, 104] on md-icon "Remove" at bounding box center [395, 103] width 7 height 7
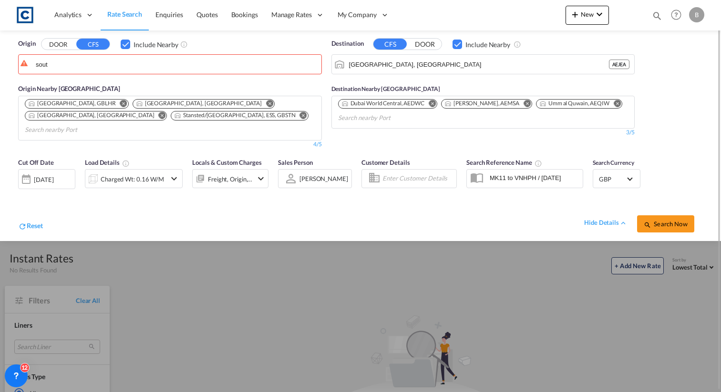
click at [433, 105] on md-icon "Remove" at bounding box center [431, 103] width 7 height 7
click at [458, 42] on div "Checkbox No Ink" at bounding box center [457, 45] width 10 height 10
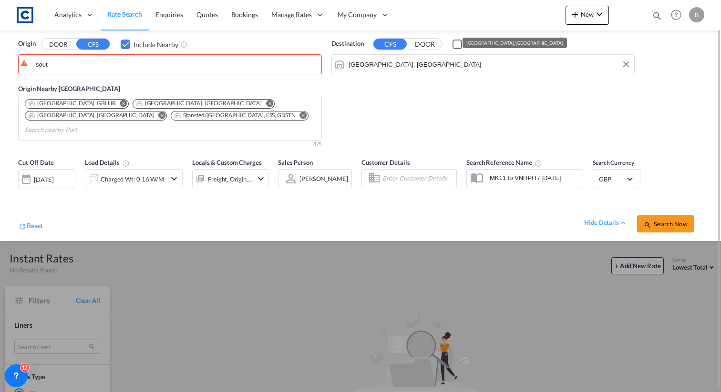
click at [454, 67] on input "[GEOGRAPHIC_DATA], [GEOGRAPHIC_DATA]" at bounding box center [489, 64] width 281 height 14
paste input "Search by Port"
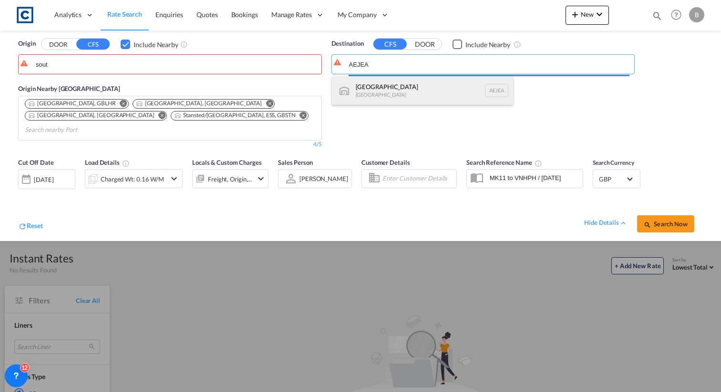
click at [413, 87] on div "[GEOGRAPHIC_DATA] [GEOGRAPHIC_DATA]" at bounding box center [422, 90] width 181 height 29
type input "[GEOGRAPHIC_DATA], [GEOGRAPHIC_DATA]"
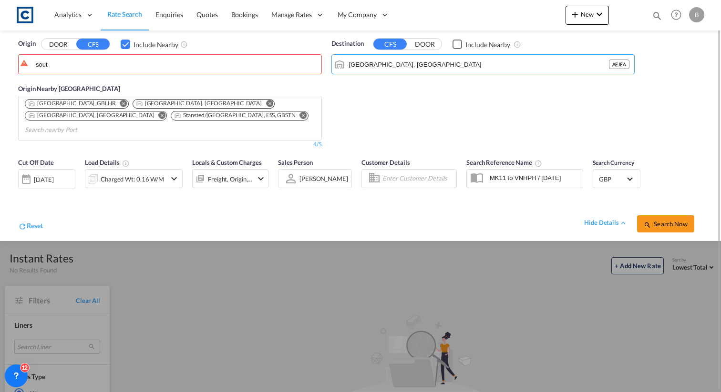
click at [456, 45] on div "Checkbox No Ink" at bounding box center [457, 45] width 10 height 10
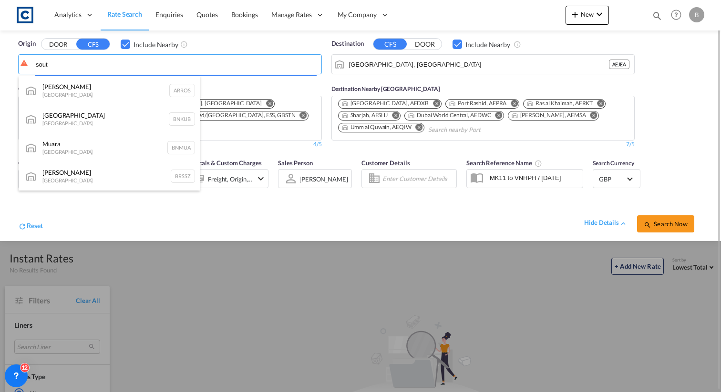
click at [122, 59] on body "Analytics Reports Dashboard Rate Search Enquiries Quotes Bookings" at bounding box center [360, 196] width 721 height 392
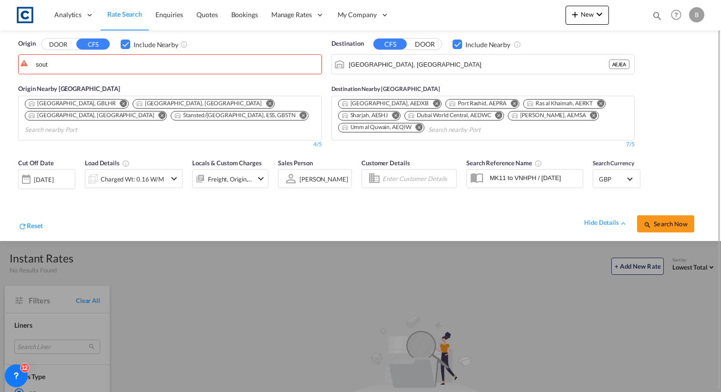
click at [115, 122] on input "Search nearby Port" at bounding box center [70, 129] width 91 height 15
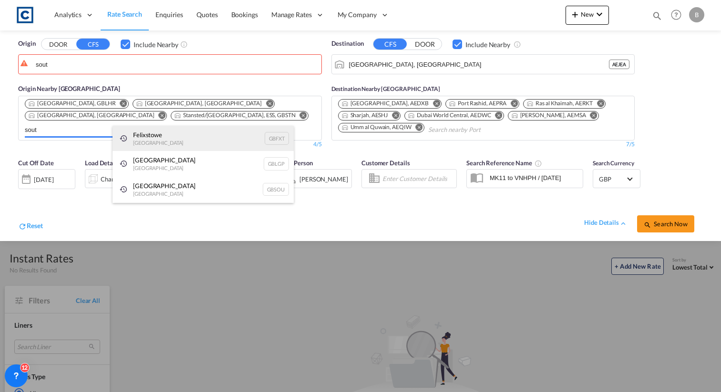
click at [152, 137] on body "Analytics Reports Dashboard Rate Search Enquiries Quotes Bookings" at bounding box center [360, 196] width 721 height 392
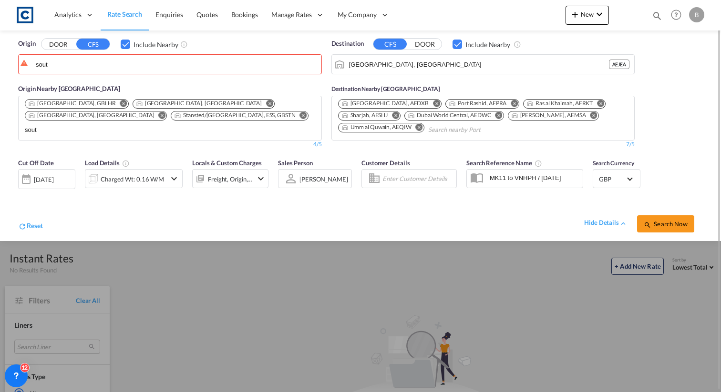
click at [170, 119] on body "Analytics Reports Dashboard Rate Search Enquiries Quotes Bookings" at bounding box center [360, 196] width 721 height 392
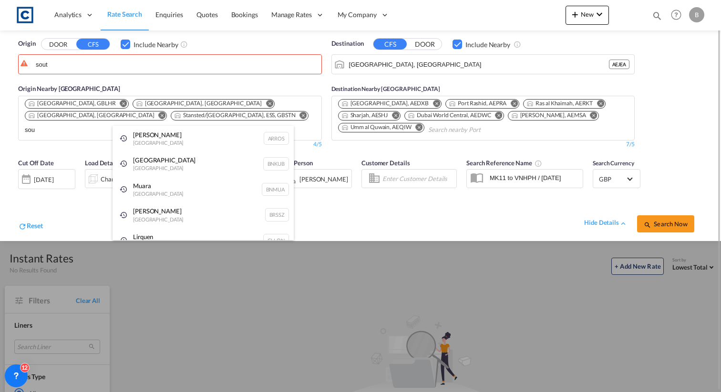
type input "sout"
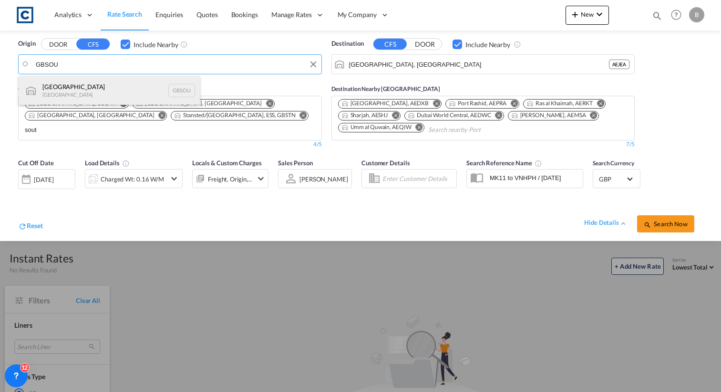
click at [123, 82] on div "[GEOGRAPHIC_DATA] [GEOGRAPHIC_DATA] GBSOU" at bounding box center [109, 90] width 181 height 29
type input "[GEOGRAPHIC_DATA], GBSOU"
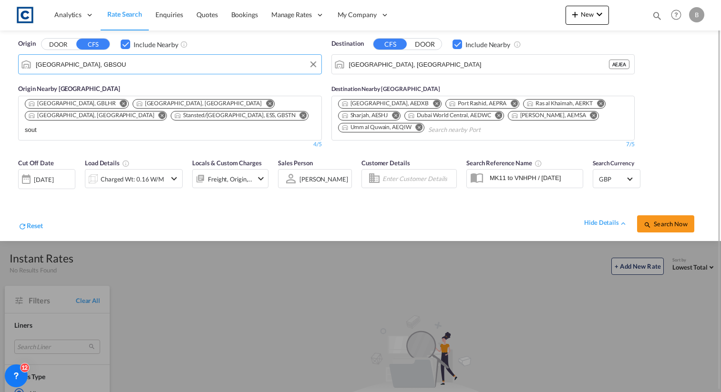
click at [147, 122] on body "Analytics Reports Dashboard Rate Search Enquiries Quotes Bookings" at bounding box center [360, 196] width 721 height 392
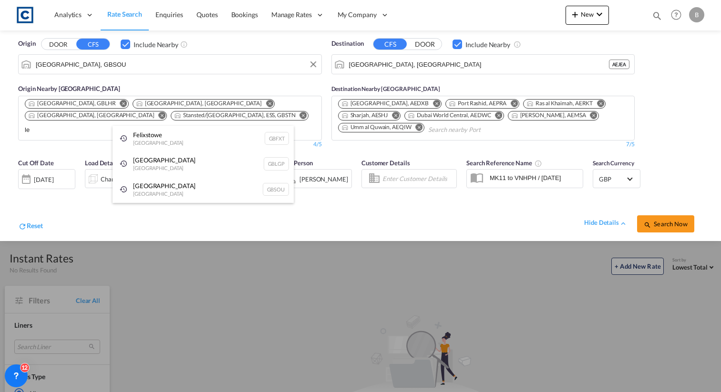
type input "l"
type input "f"
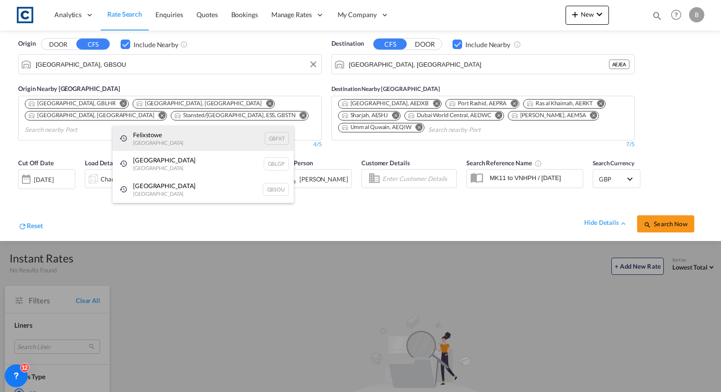
click at [147, 135] on div "Felixstowe [GEOGRAPHIC_DATA] GBFXT" at bounding box center [202, 139] width 181 height 26
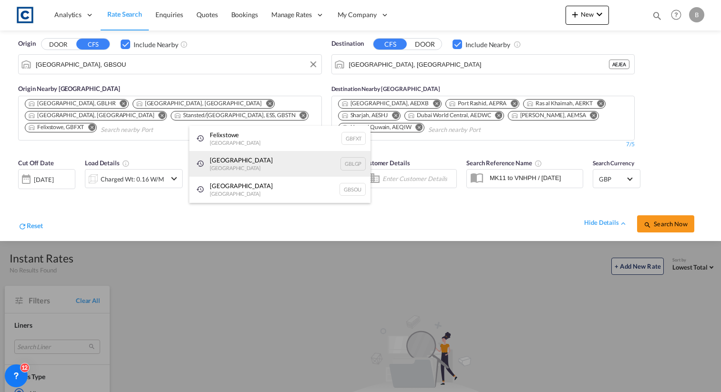
click at [229, 166] on div "[GEOGRAPHIC_DATA] [GEOGRAPHIC_DATA] GBLGP" at bounding box center [279, 164] width 181 height 26
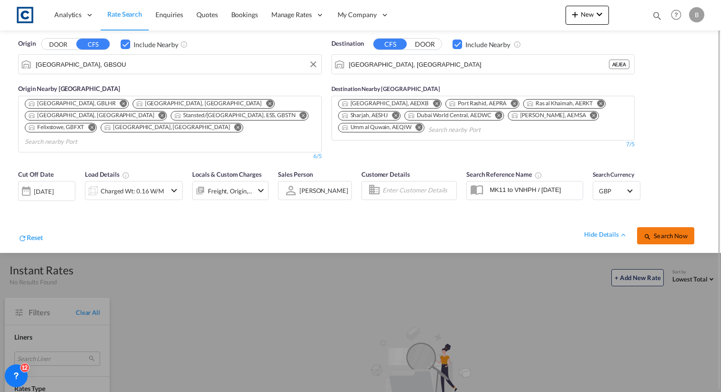
click at [672, 232] on button "Search Now" at bounding box center [665, 235] width 57 height 17
click at [120, 103] on md-icon "Remove" at bounding box center [123, 103] width 7 height 7
click at [665, 232] on span "Search Now" at bounding box center [664, 236] width 43 height 8
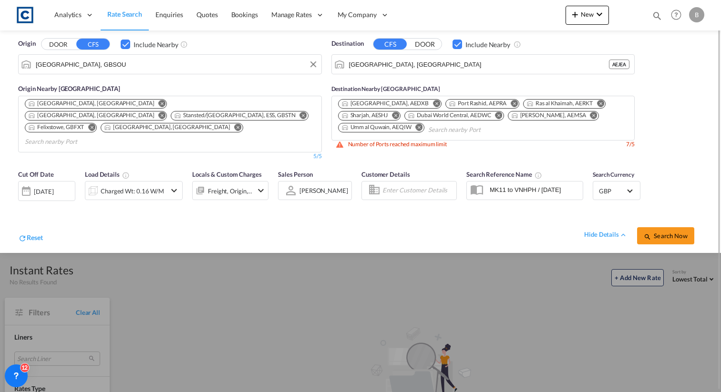
click at [417, 129] on md-icon "Remove" at bounding box center [419, 126] width 7 height 7
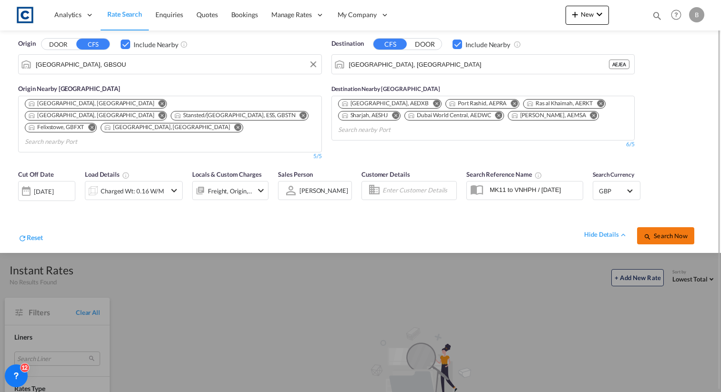
click at [656, 232] on span "Search Now" at bounding box center [664, 236] width 43 height 8
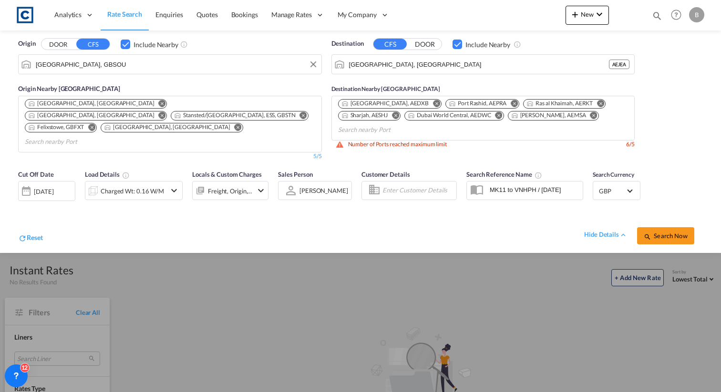
click at [501, 115] on md-icon "Remove" at bounding box center [498, 115] width 7 height 7
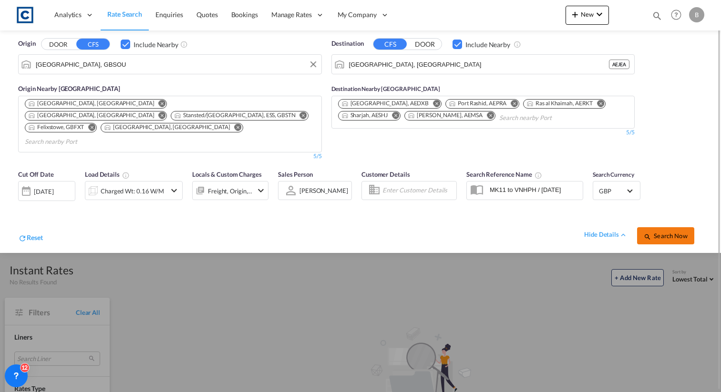
click at [652, 232] on span "Search Now" at bounding box center [664, 236] width 43 height 8
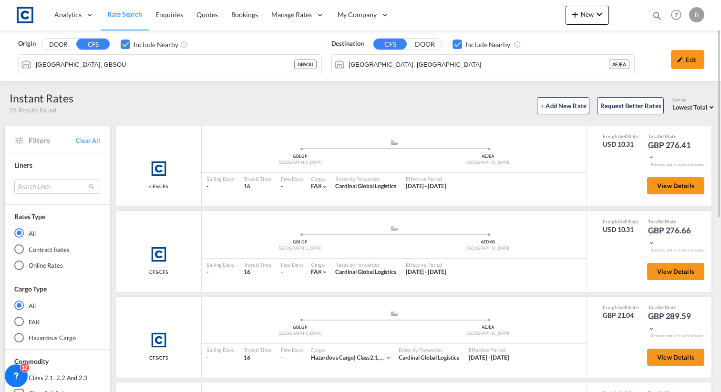
click at [147, 71] on md-autocomplete-wrap "[GEOGRAPHIC_DATA], GBSOU" at bounding box center [164, 66] width 259 height 19
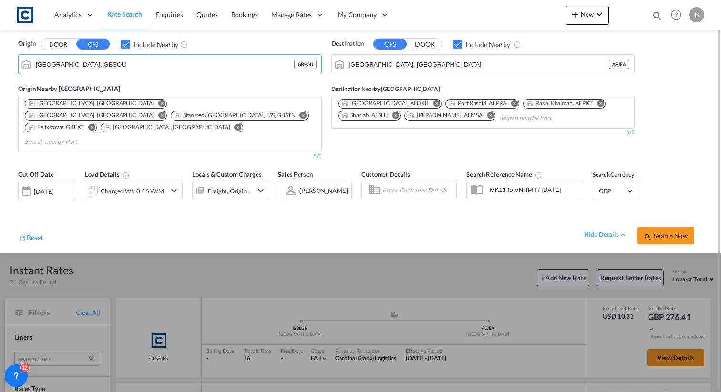
click at [54, 47] on button "DOOR" at bounding box center [57, 44] width 33 height 11
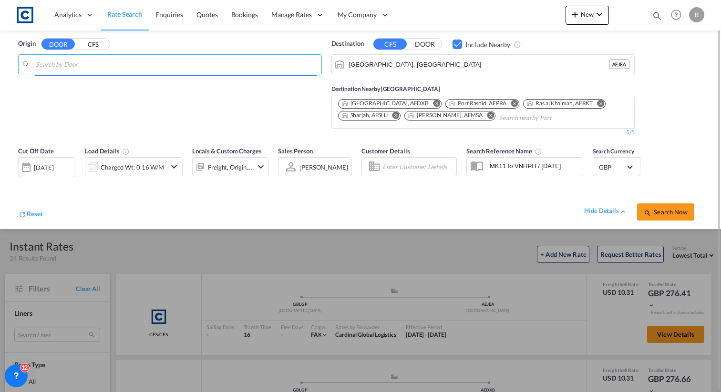
click at [83, 68] on input "Search by Door" at bounding box center [176, 64] width 281 height 14
paste input "DE13"
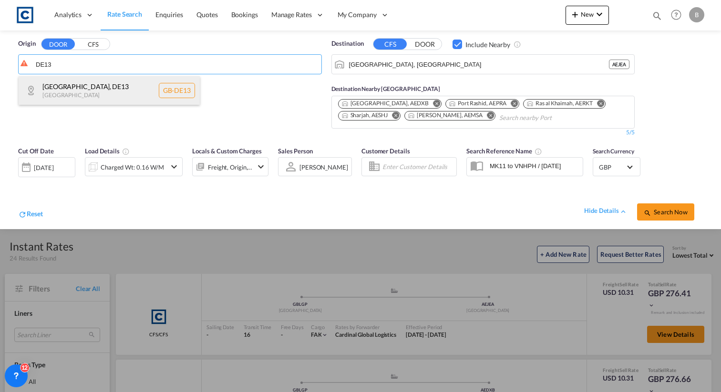
click at [102, 95] on div "[GEOGRAPHIC_DATA] , DE13 [GEOGRAPHIC_DATA] [GEOGRAPHIC_DATA]-DE13" at bounding box center [109, 90] width 181 height 29
type input "GB-DE13, [GEOGRAPHIC_DATA]"
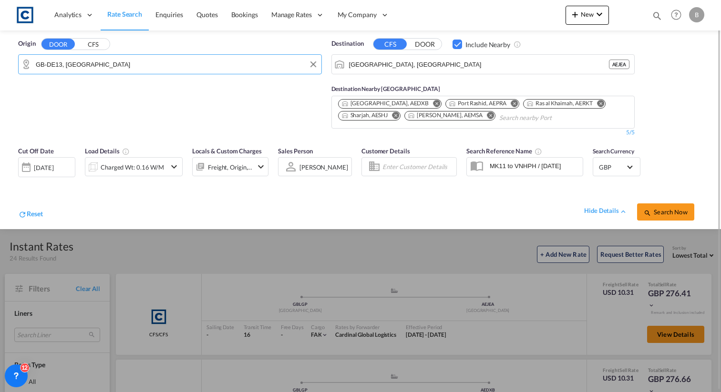
click at [461, 64] on input "[GEOGRAPHIC_DATA], [GEOGRAPHIC_DATA]" at bounding box center [479, 64] width 260 height 14
click at [423, 45] on button "DOOR" at bounding box center [424, 44] width 33 height 11
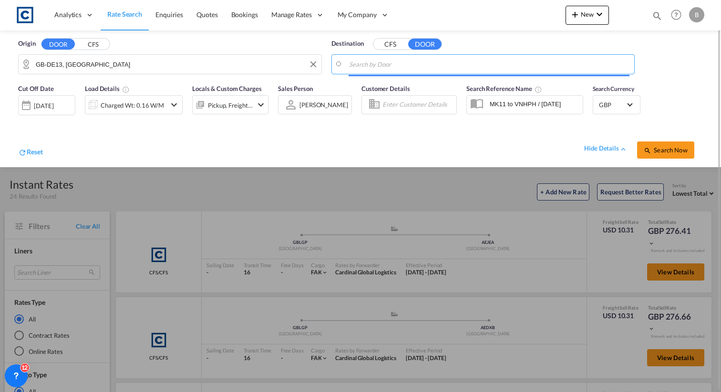
click at [420, 71] on md-autocomplete-wrap "Jebel Ali, AEJEA" at bounding box center [488, 66] width 281 height 19
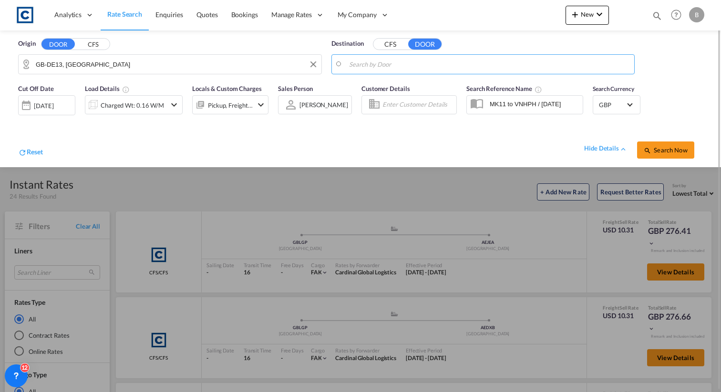
click at [415, 66] on body "Analytics Reports Dashboard Rate Search Enquiries Quotes Bookings" at bounding box center [360, 196] width 721 height 392
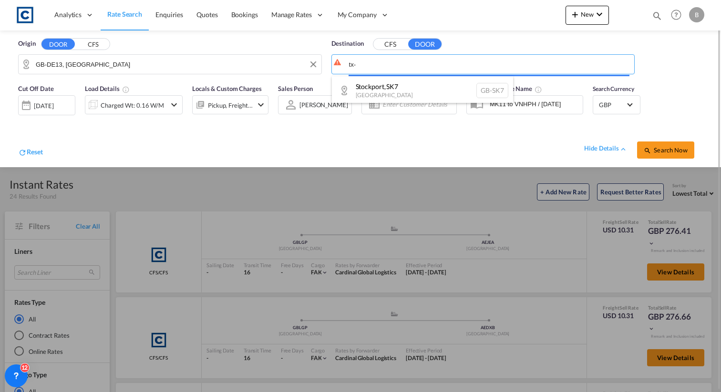
paste input "75220"
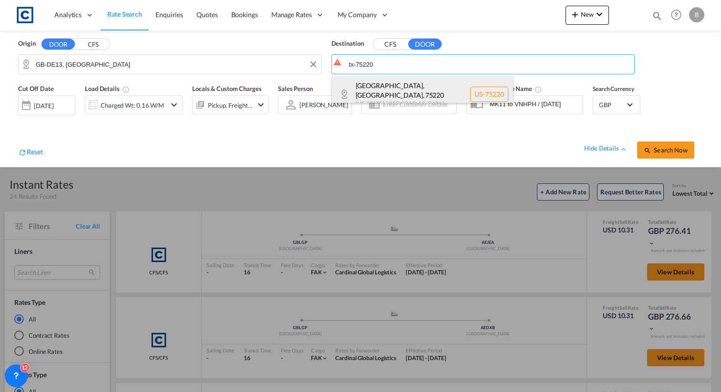
click at [415, 88] on div "[GEOGRAPHIC_DATA][US_STATE] , [GEOGRAPHIC_DATA] [GEOGRAPHIC_DATA]-75220" at bounding box center [422, 94] width 181 height 36
type input "US-75220, [GEOGRAPHIC_DATA], [GEOGRAPHIC_DATA], [US_STATE]"
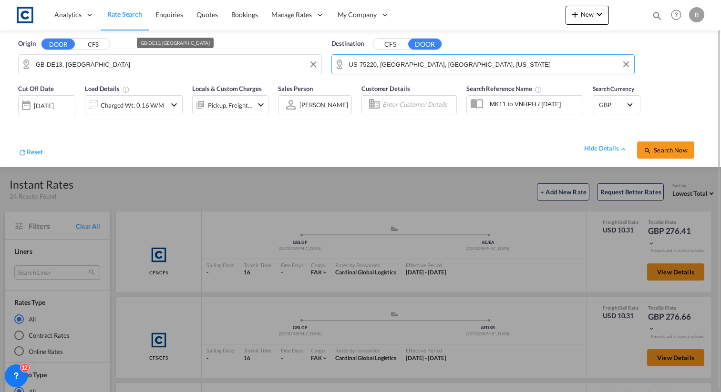
click at [115, 67] on input "GB-DE13, [GEOGRAPHIC_DATA]" at bounding box center [176, 64] width 281 height 14
click at [122, 67] on input "GB-DE13, [GEOGRAPHIC_DATA]" at bounding box center [176, 64] width 281 height 14
paste input "B33"
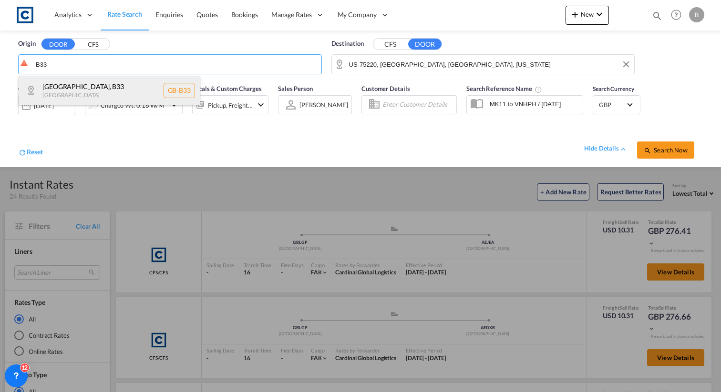
click at [118, 84] on div "[GEOGRAPHIC_DATA] , B33 [GEOGRAPHIC_DATA] [GEOGRAPHIC_DATA]-B33" at bounding box center [109, 90] width 181 height 29
type input "GB-B33, [GEOGRAPHIC_DATA]"
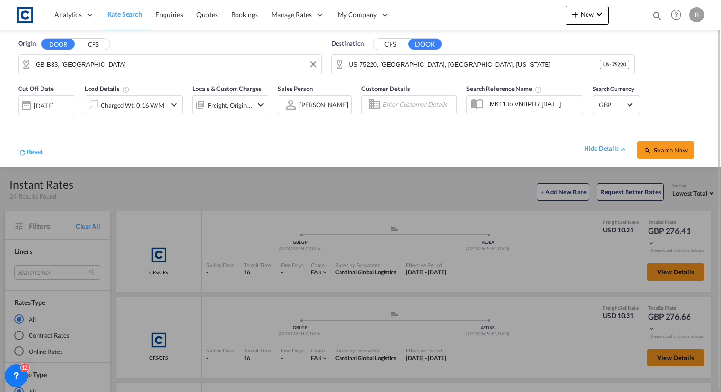
click at [381, 49] on button "CFS" at bounding box center [389, 44] width 33 height 11
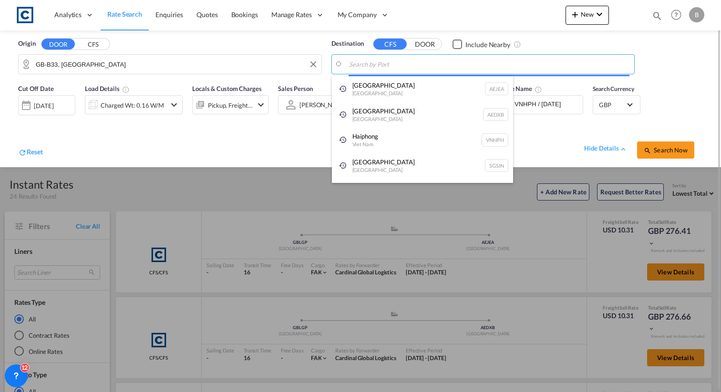
click at [393, 69] on body "Analytics Reports Dashboard Rate Search Enquiries Quotes Bookings" at bounding box center [360, 196] width 721 height 392
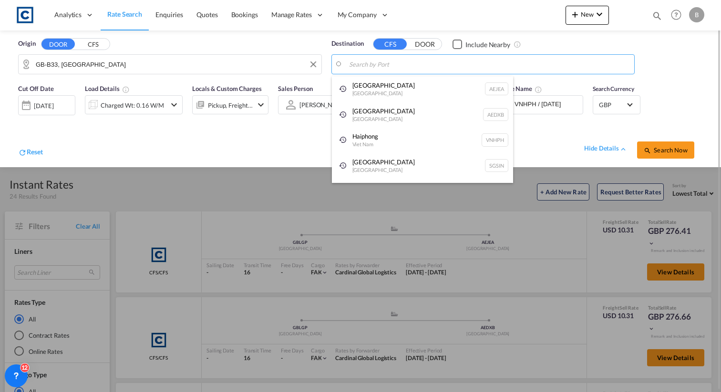
paste input "Jeddah Port"
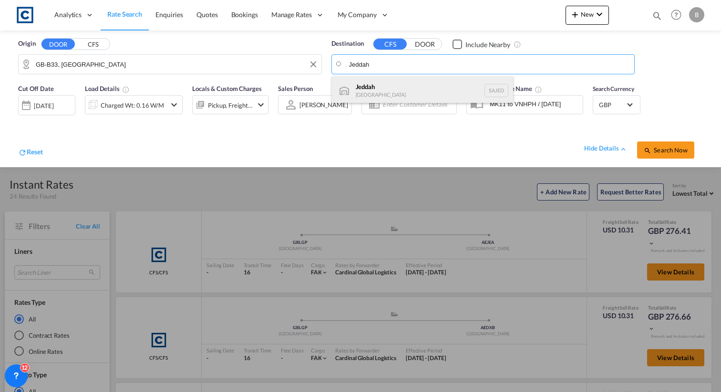
click at [394, 85] on div "Jeddah [GEOGRAPHIC_DATA] SAJED" at bounding box center [422, 90] width 181 height 29
type input "Jeddah, SAJED"
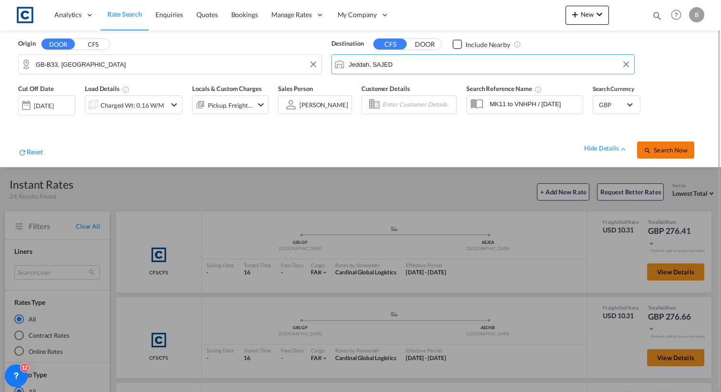
click at [662, 150] on span "Search Now" at bounding box center [664, 150] width 43 height 8
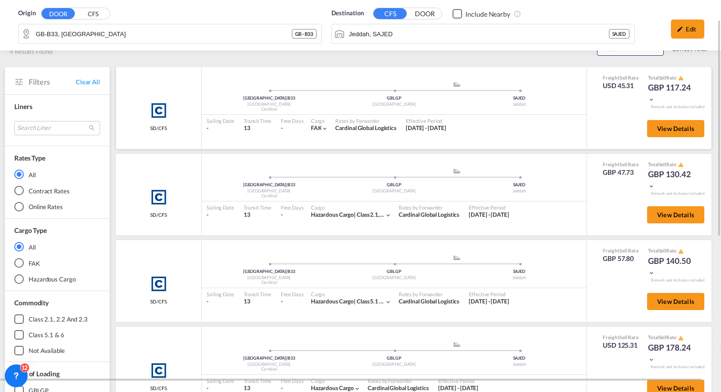
scroll to position [62, 0]
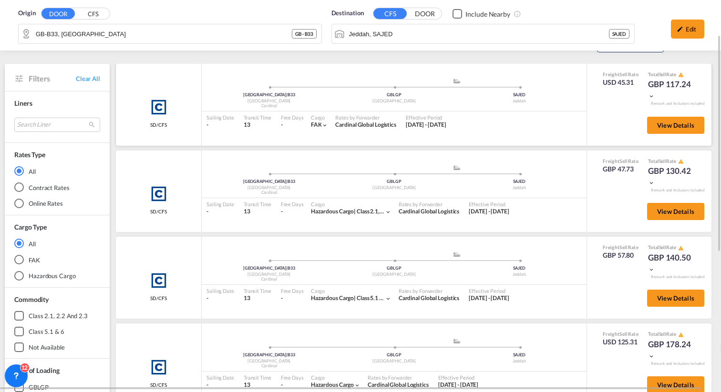
click at [679, 138] on div "View Details" at bounding box center [672, 127] width 64 height 27
click at [681, 135] on div "View Details" at bounding box center [672, 127] width 64 height 27
click at [682, 131] on button "View Details" at bounding box center [675, 125] width 57 height 17
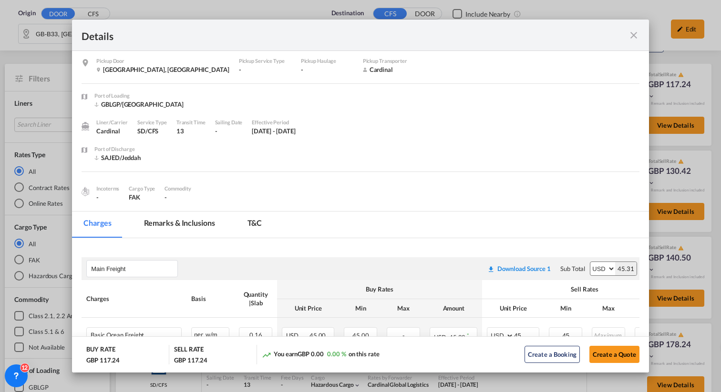
scroll to position [0, 0]
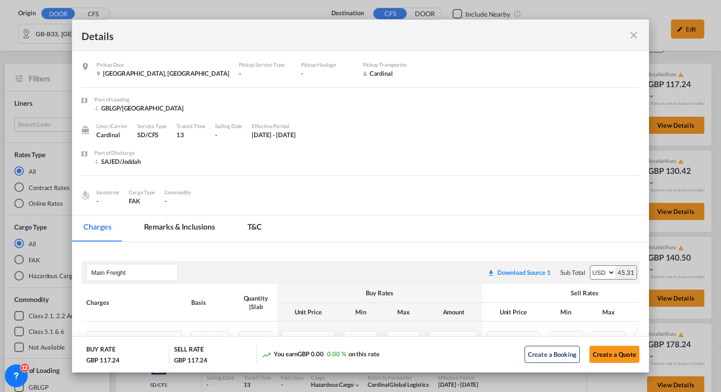
click at [667, 95] on div "Details Pickup Door [GEOGRAPHIC_DATA], [GEOGRAPHIC_DATA] Pickup Service Type - …" at bounding box center [360, 196] width 721 height 392
click at [632, 36] on md-icon "icon-close fg-AAA8AD m-0 cursor" at bounding box center [633, 35] width 11 height 11
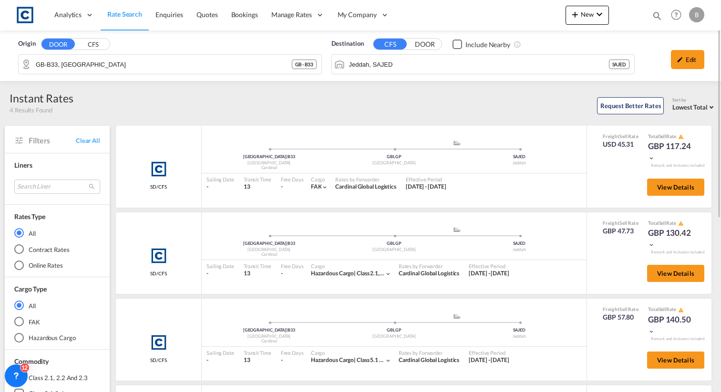
click at [644, 49] on div "Edit" at bounding box center [674, 60] width 70 height 28
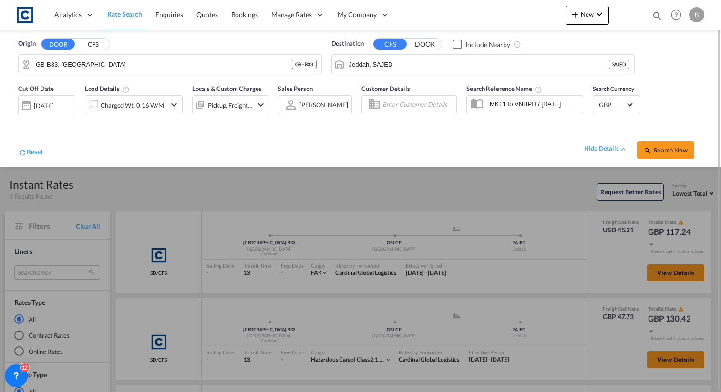
click at [216, 95] on div "Pickup, Freight, Origin, Origin Custom, Destination, Destination Custom" at bounding box center [223, 104] width 60 height 19
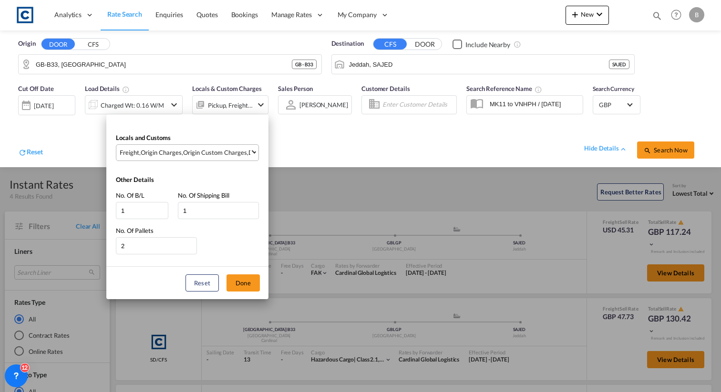
click at [241, 154] on div "Origin Custom Charges" at bounding box center [215, 152] width 64 height 9
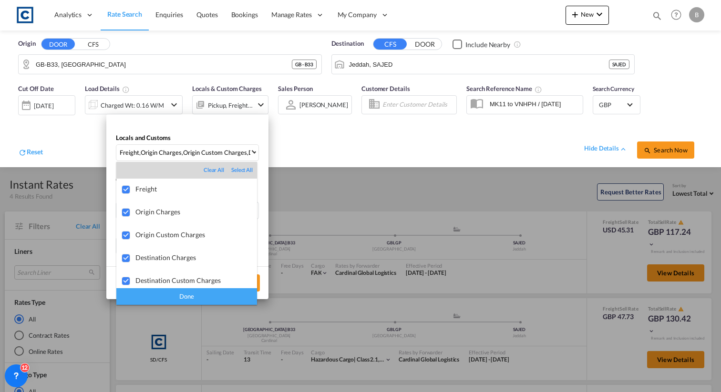
click at [325, 150] on md-backdrop at bounding box center [360, 196] width 721 height 392
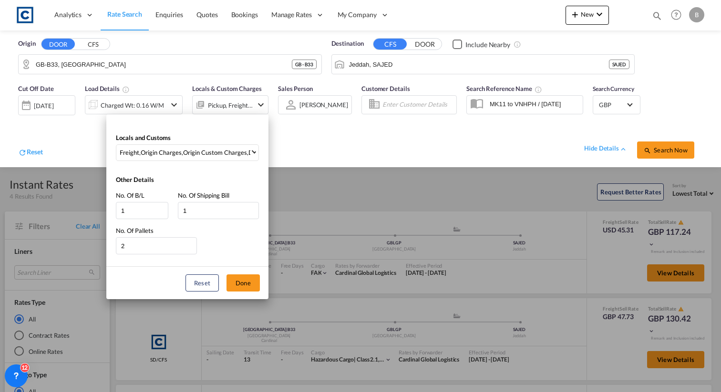
click at [528, 194] on div "Locals and Customs Freight , Origin Charges , Origin Custom Charges , Destinati…" at bounding box center [360, 196] width 721 height 392
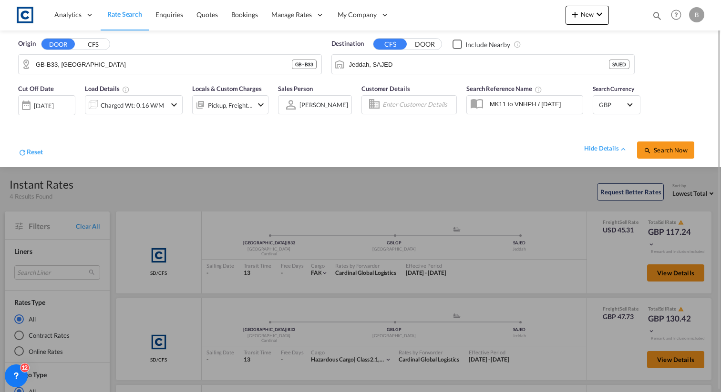
click at [530, 217] on div at bounding box center [360, 196] width 721 height 392
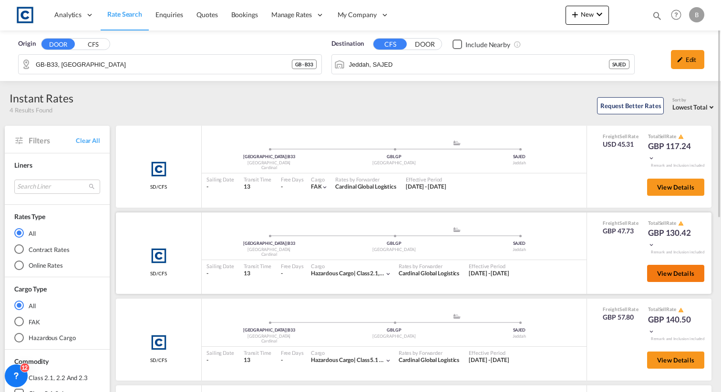
click at [659, 269] on button "View Details" at bounding box center [675, 273] width 57 height 17
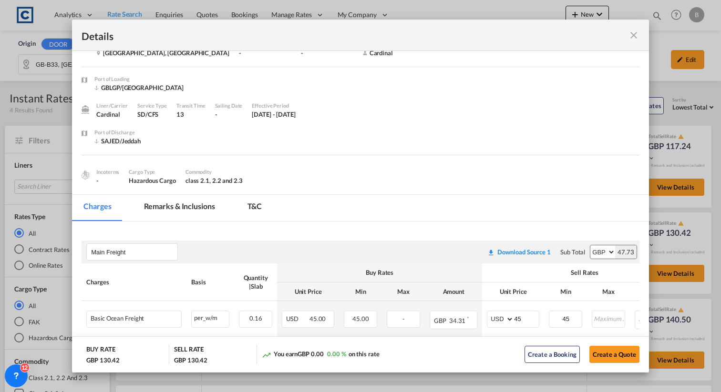
scroll to position [8, 0]
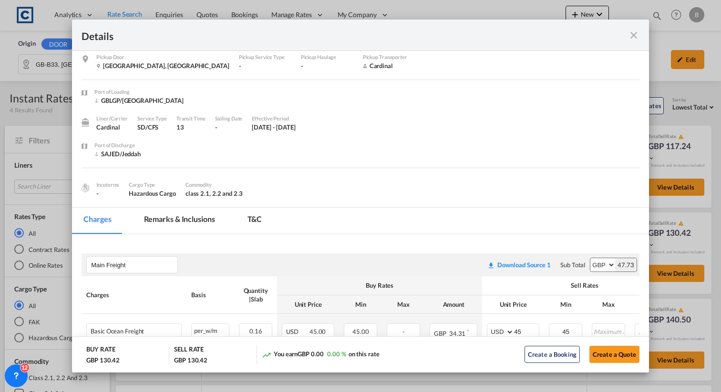
click at [712, 220] on div "Details Pickup Door [GEOGRAPHIC_DATA], [GEOGRAPHIC_DATA] Pickup Service Type - …" at bounding box center [360, 196] width 721 height 392
click at [692, 230] on div "Details Pickup Door [GEOGRAPHIC_DATA], [GEOGRAPHIC_DATA] Pickup Service Type - …" at bounding box center [360, 196] width 721 height 392
click at [629, 29] on div "Pickup Door ..." at bounding box center [611, 35] width 56 height 12
click at [629, 32] on md-icon "icon-close fg-AAA8AD m-0 cursor" at bounding box center [633, 35] width 11 height 11
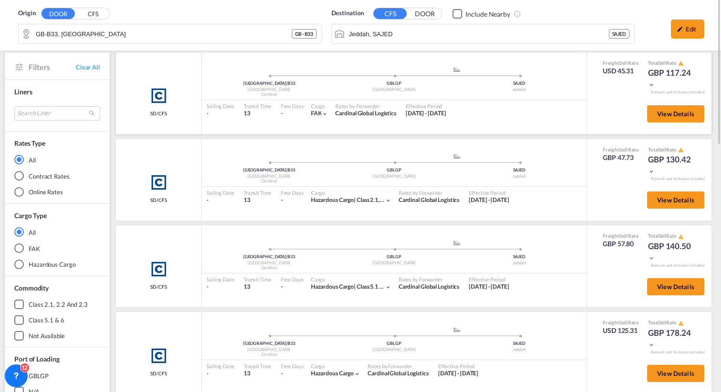
scroll to position [0, 0]
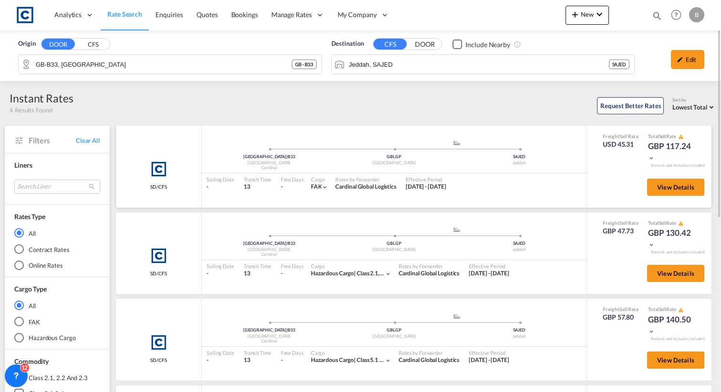
click at [323, 187] on md-icon "icon-chevron-down" at bounding box center [324, 187] width 7 height 7
click at [310, 188] on div "FAK |" at bounding box center [360, 196] width 721 height 392
click at [313, 188] on span "FAK |" at bounding box center [316, 186] width 11 height 7
copy span "FAK"
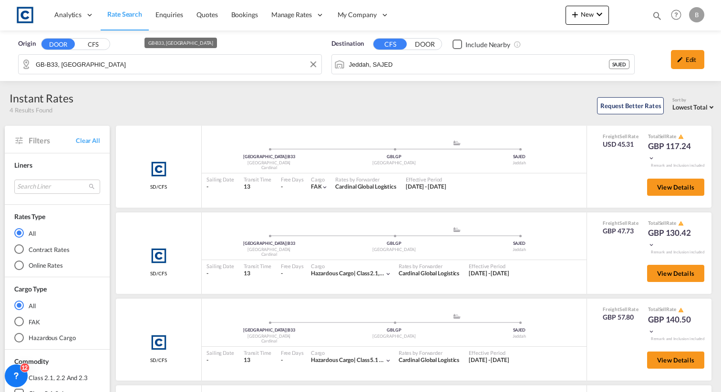
click at [205, 65] on input "GB-B33, [GEOGRAPHIC_DATA]" at bounding box center [176, 64] width 281 height 14
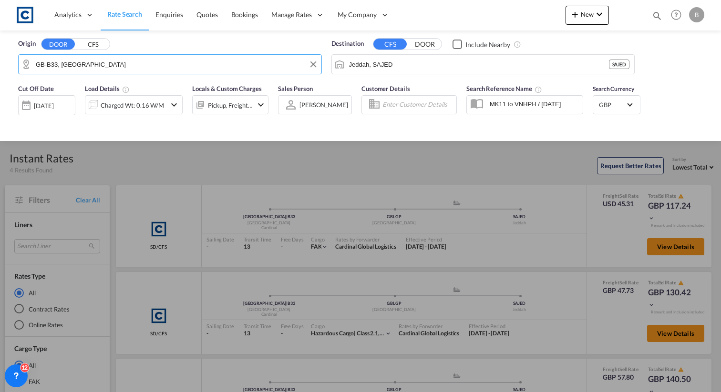
paste input "TW20"
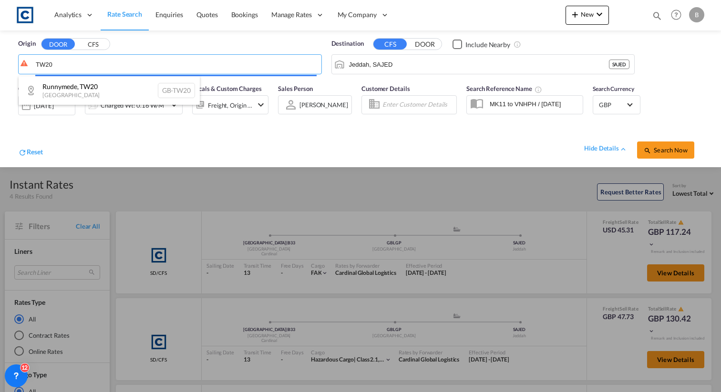
paste input "BB1"
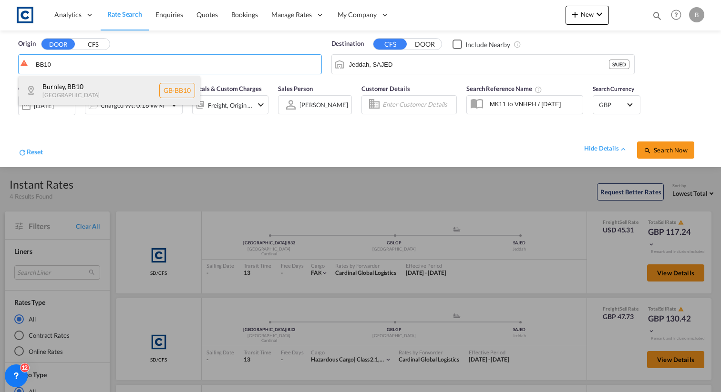
click at [90, 88] on div "Burnley , BB10 [GEOGRAPHIC_DATA] [GEOGRAPHIC_DATA]-BB10" at bounding box center [109, 90] width 181 height 29
type input "GB-BB10, Burnley"
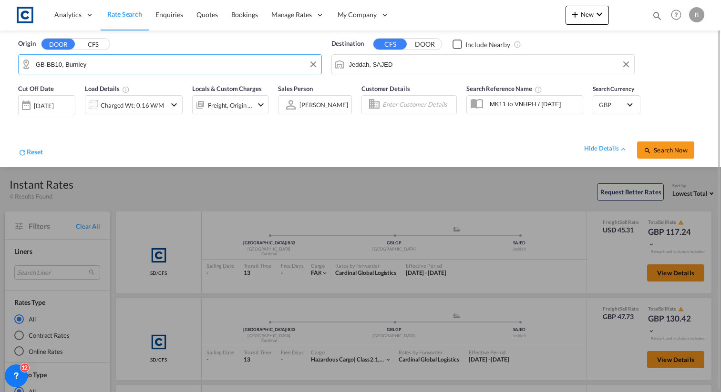
click at [440, 73] on md-autocomplete-wrap "Jeddah, SAJED" at bounding box center [488, 66] width 281 height 19
click at [447, 69] on input "Jeddah, SAJED" at bounding box center [489, 64] width 281 height 14
paste input "[GEOGRAPHIC_DATA]"
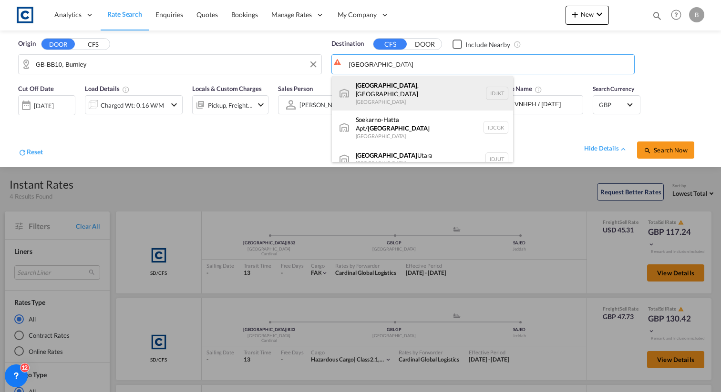
click at [426, 89] on div "[GEOGRAPHIC_DATA] , [GEOGRAPHIC_DATA] [GEOGRAPHIC_DATA] IDJKT" at bounding box center [422, 93] width 181 height 34
type input "[GEOGRAPHIC_DATA], [GEOGRAPHIC_DATA], IDJKT"
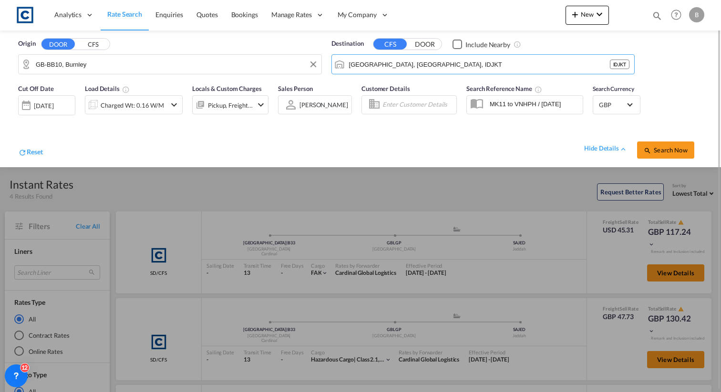
click at [460, 46] on div "Checkbox No Ink" at bounding box center [457, 45] width 10 height 10
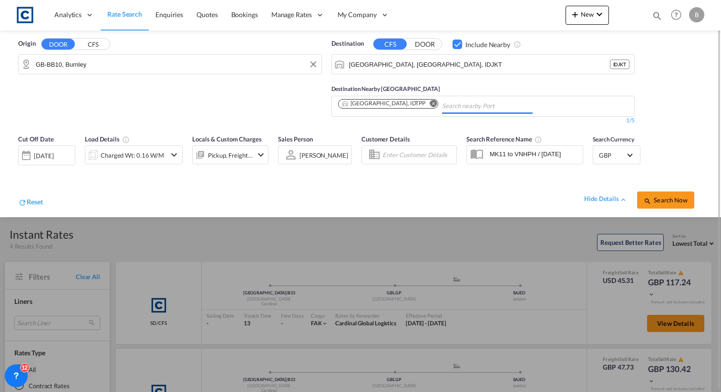
click at [442, 110] on input "Chips input." at bounding box center [487, 106] width 91 height 15
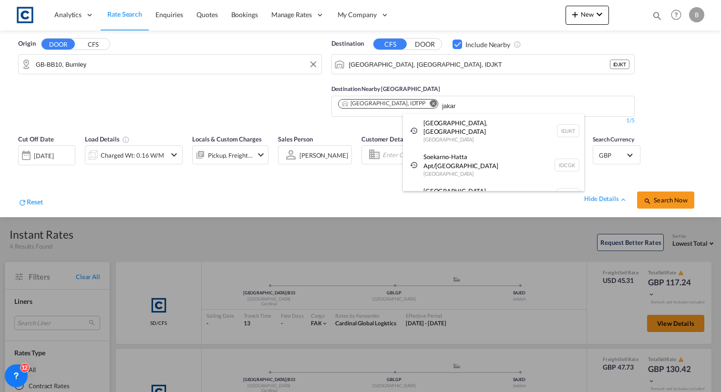
type input "jakar"
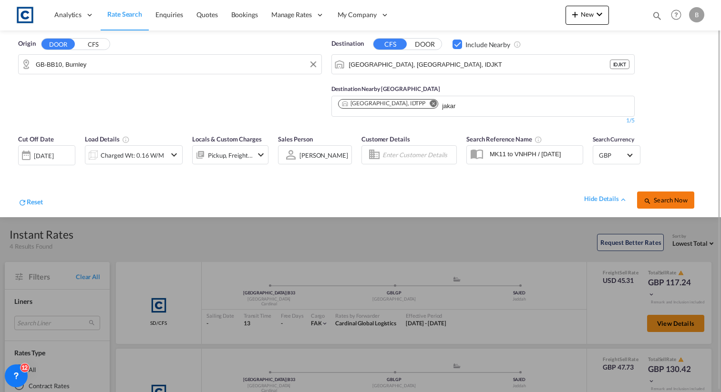
click at [653, 202] on span "Search Now" at bounding box center [664, 200] width 43 height 8
click at [669, 199] on span "Search Now" at bounding box center [664, 200] width 43 height 8
click at [679, 169] on div "Cut Off Date [DATE] [DATE] Load Details Charged Wt: 0.16 W/M Locals & Custom Ch…" at bounding box center [361, 174] width 702 height 88
click at [666, 202] on span "Search Now" at bounding box center [664, 200] width 43 height 8
click at [558, 264] on div at bounding box center [360, 196] width 721 height 392
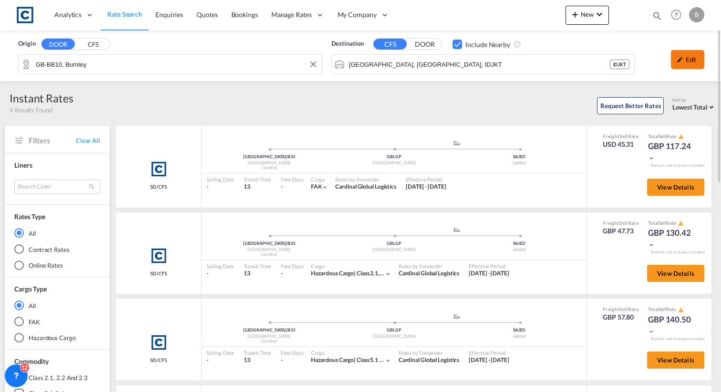
click at [680, 56] on md-icon "icon-pencil" at bounding box center [679, 59] width 7 height 7
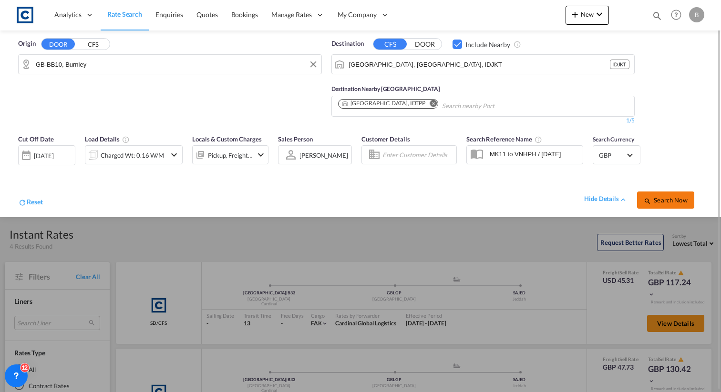
click at [654, 202] on span "Search Now" at bounding box center [664, 200] width 43 height 8
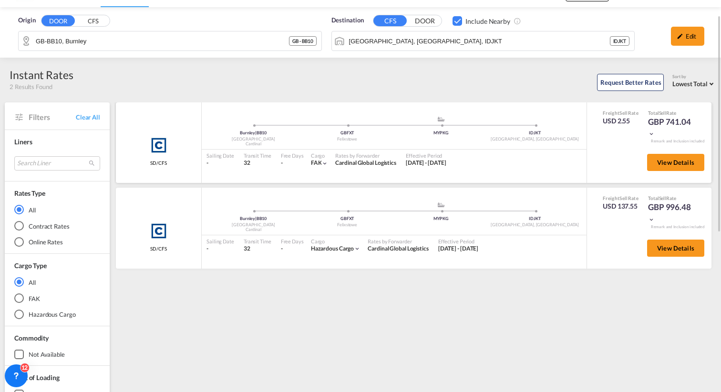
scroll to position [24, 0]
